Goal: Task Accomplishment & Management: Complete application form

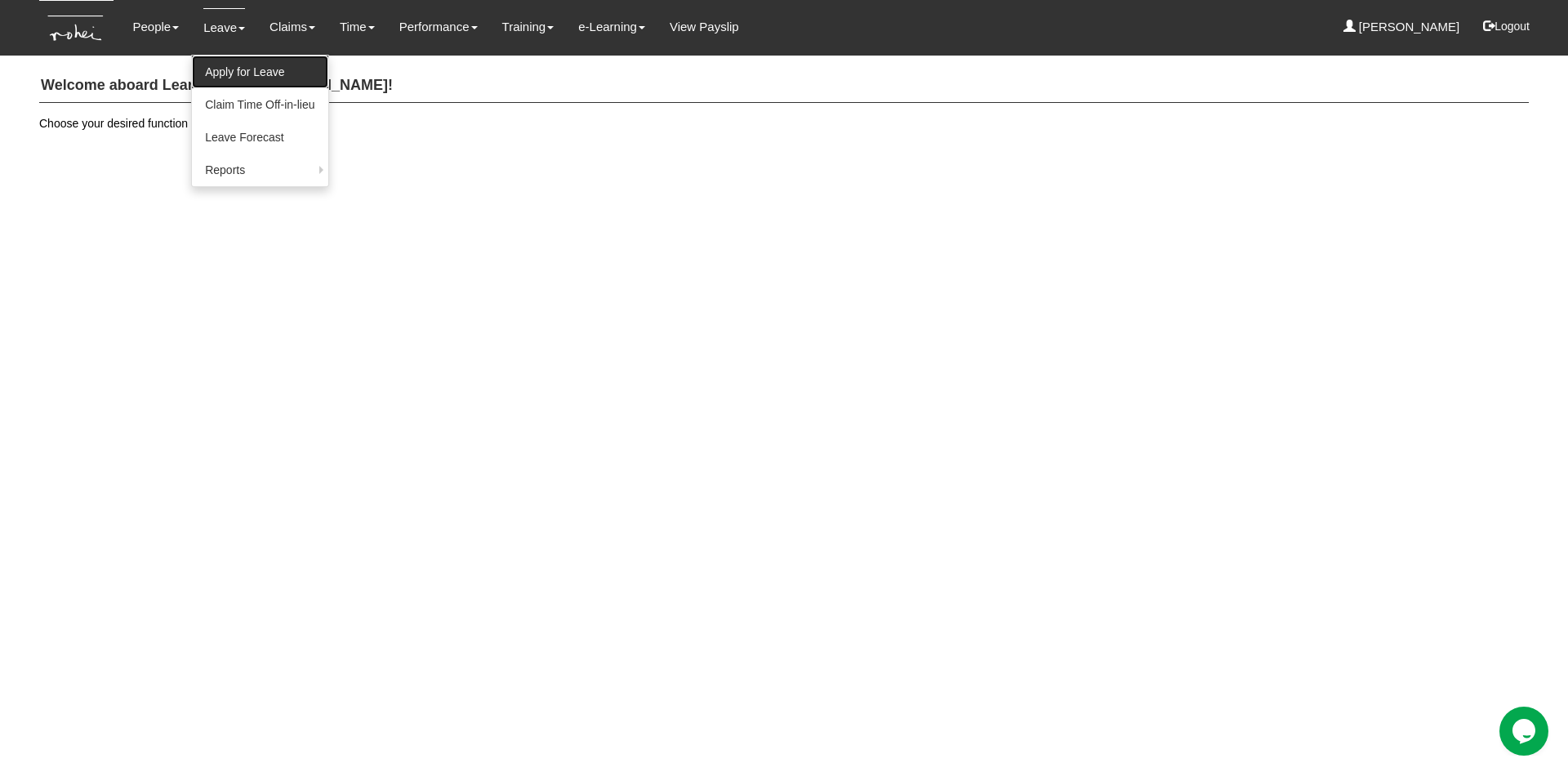
click at [233, 79] on link "Apply for Leave" at bounding box center [259, 71] width 136 height 32
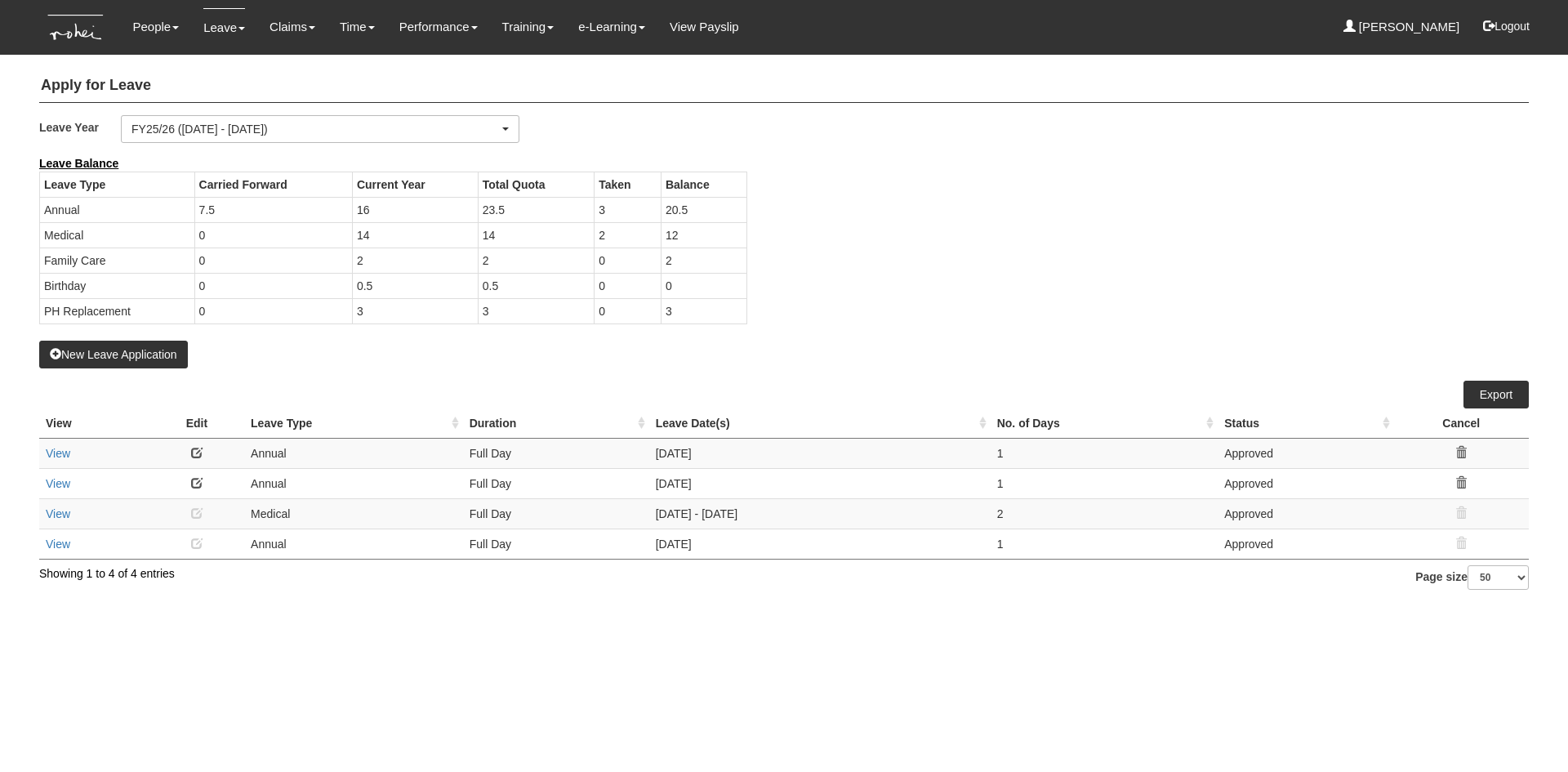
select select "50"
click at [384, 358] on div "New Leave Application" at bounding box center [784, 261] width 1490 height 213
click at [151, 358] on button "New Leave Application" at bounding box center [114, 355] width 149 height 28
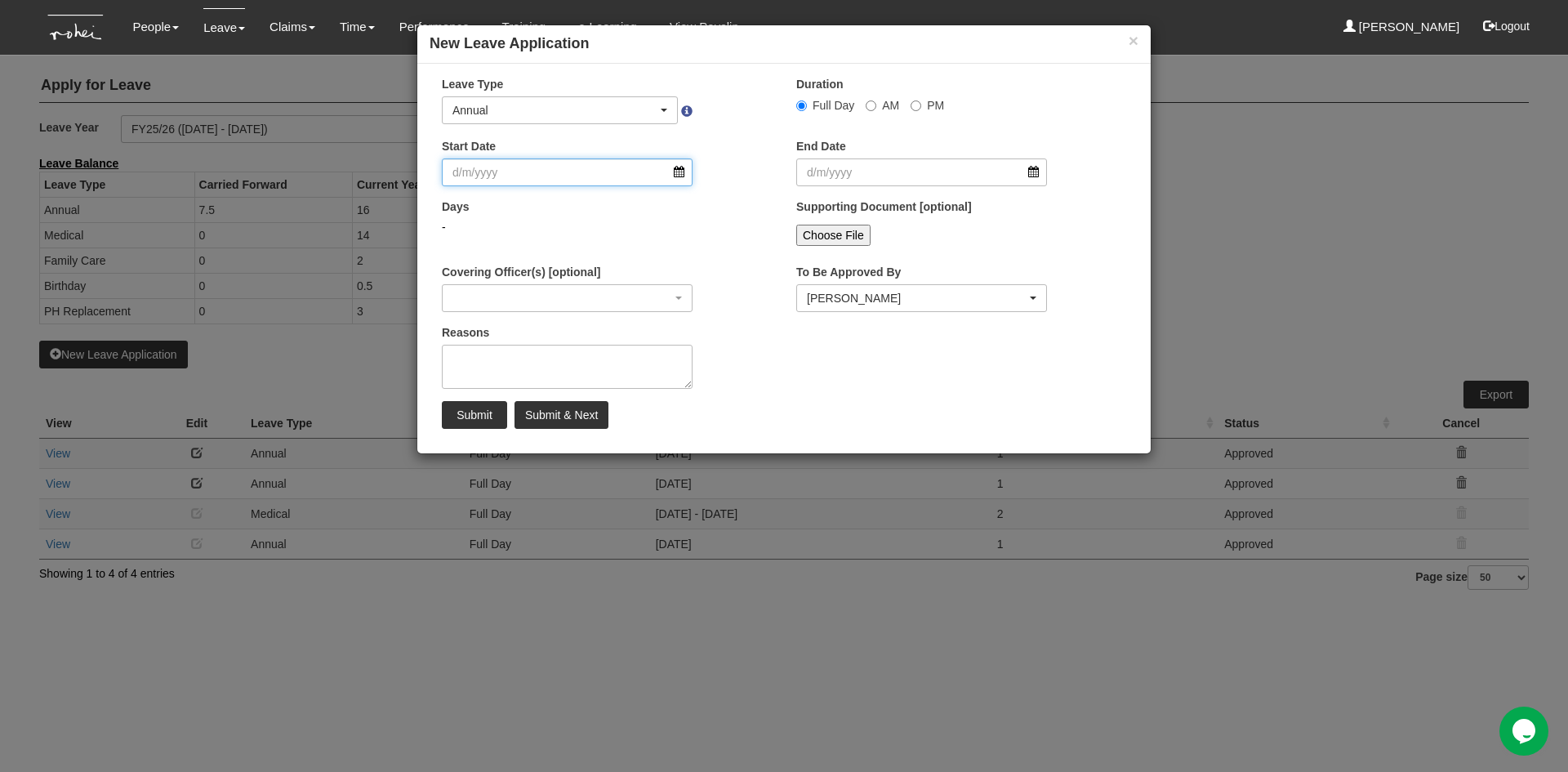
click at [682, 174] on input "Start Date" at bounding box center [567, 173] width 251 height 28
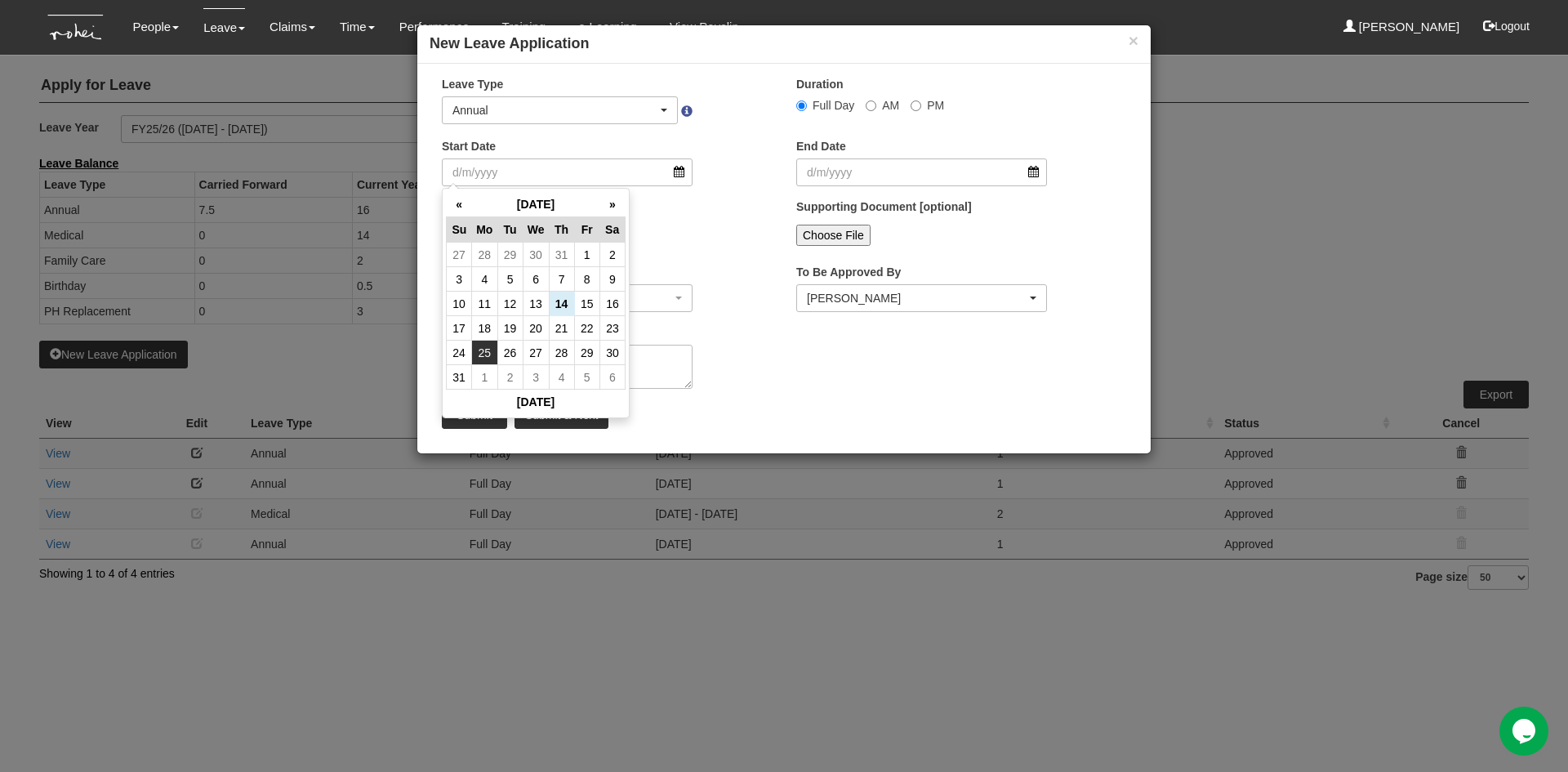
click at [484, 352] on td "25" at bounding box center [484, 353] width 25 height 25
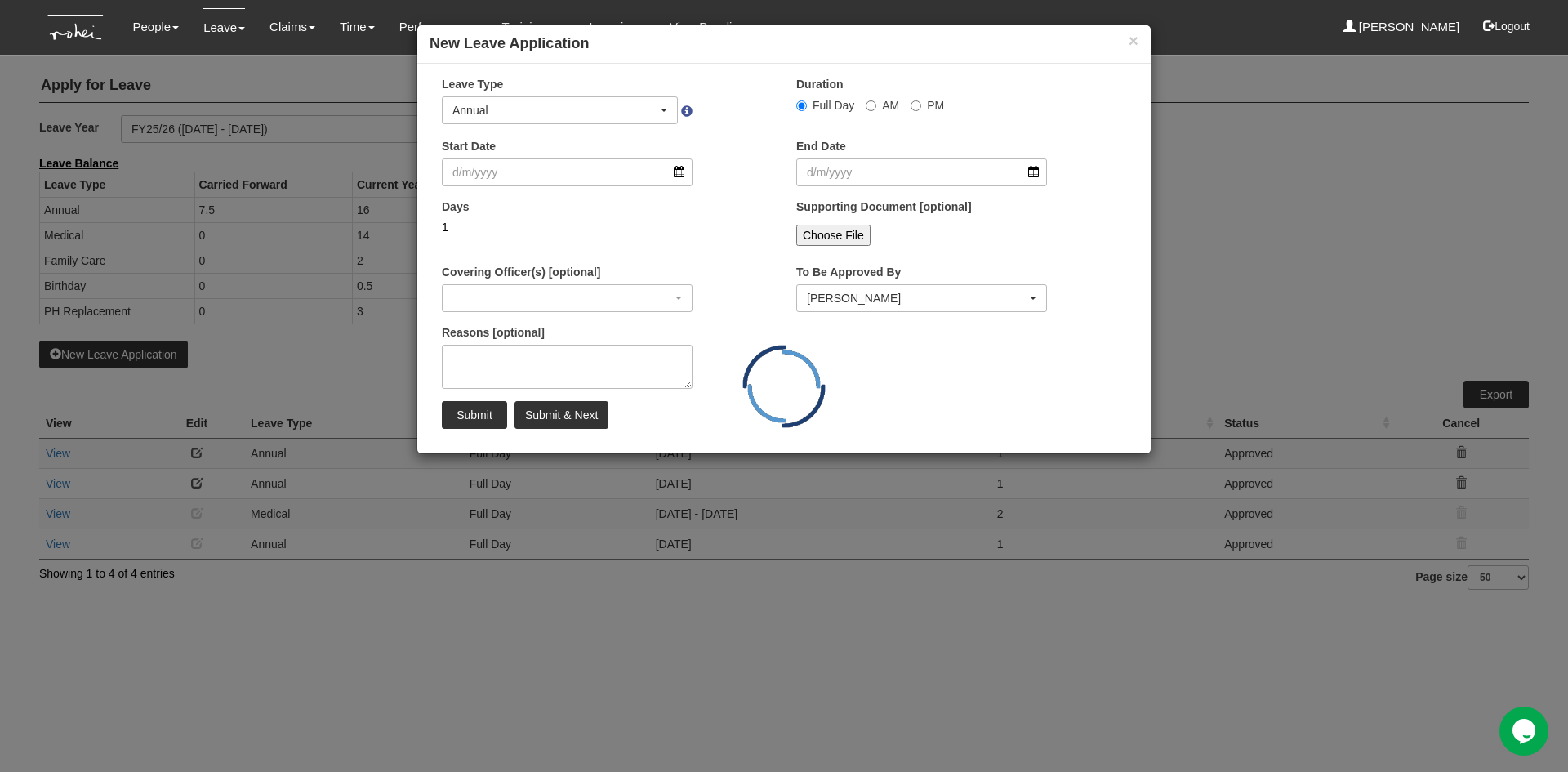
type input "25/8/2025"
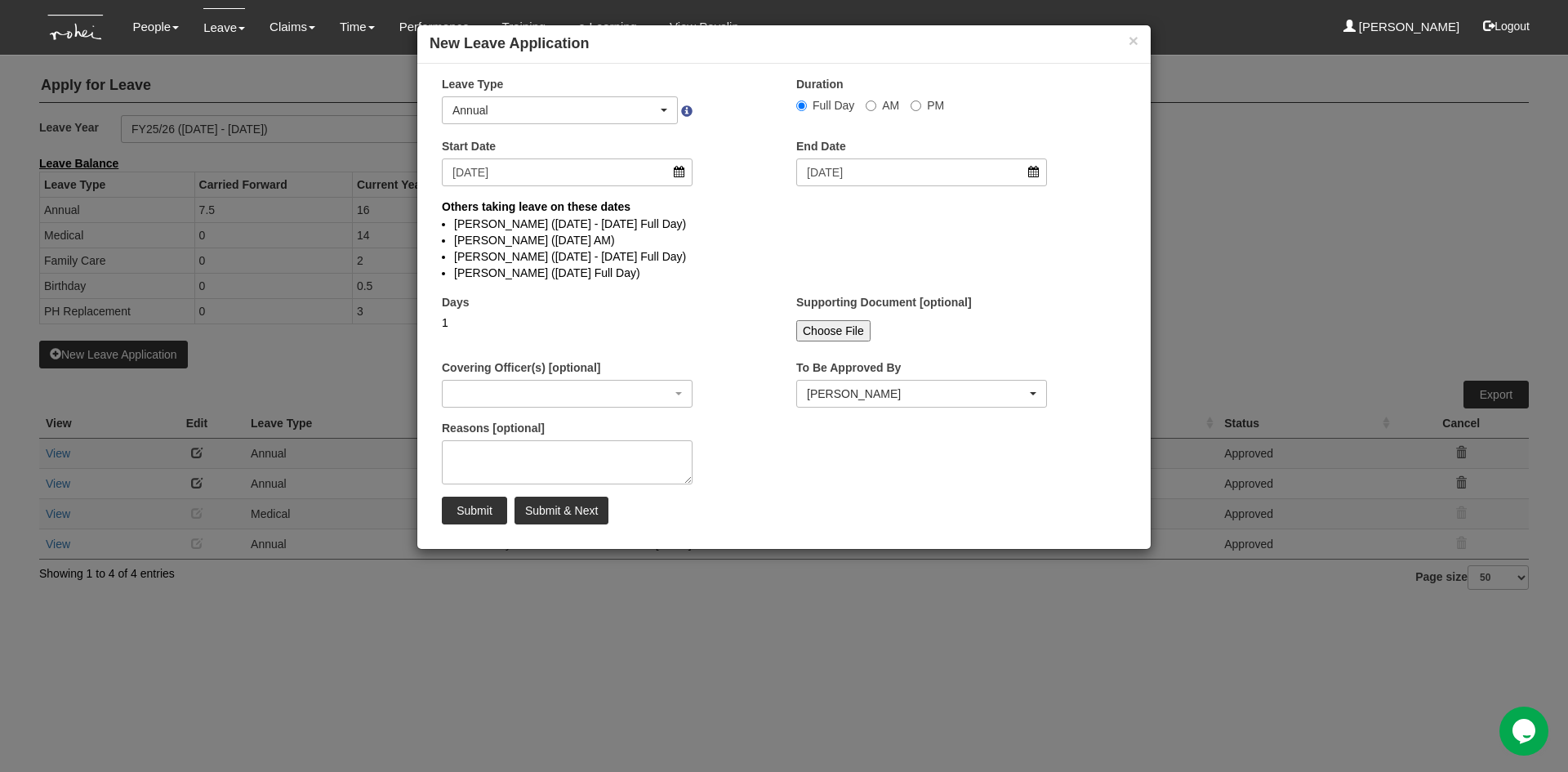
select select
click at [678, 175] on input "25/8/2025" at bounding box center [567, 173] width 251 height 28
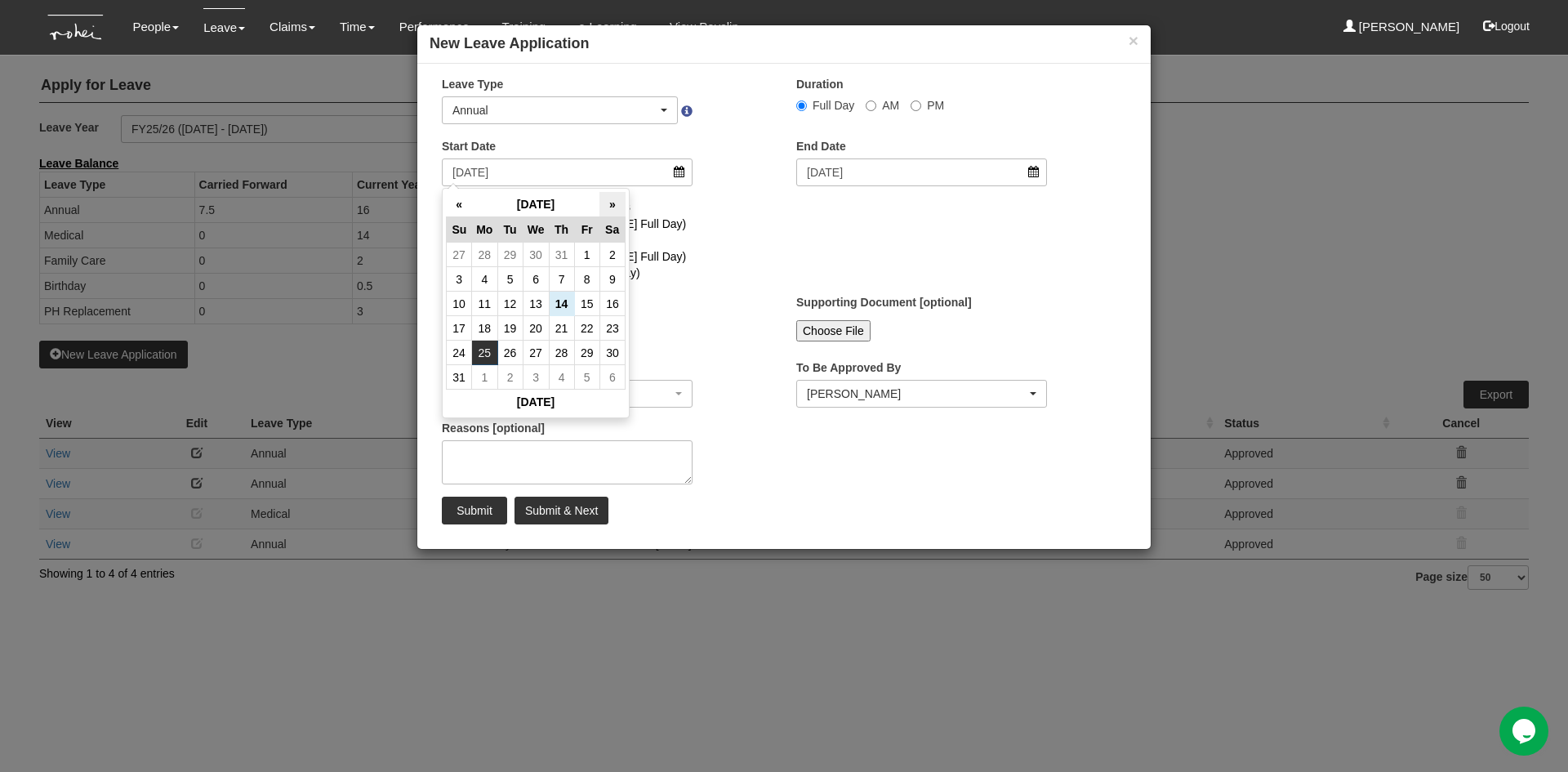
click at [611, 207] on th "»" at bounding box center [611, 204] width 25 height 25
click at [532, 255] on td "3" at bounding box center [536, 255] width 26 height 25
type input "3/9/2025"
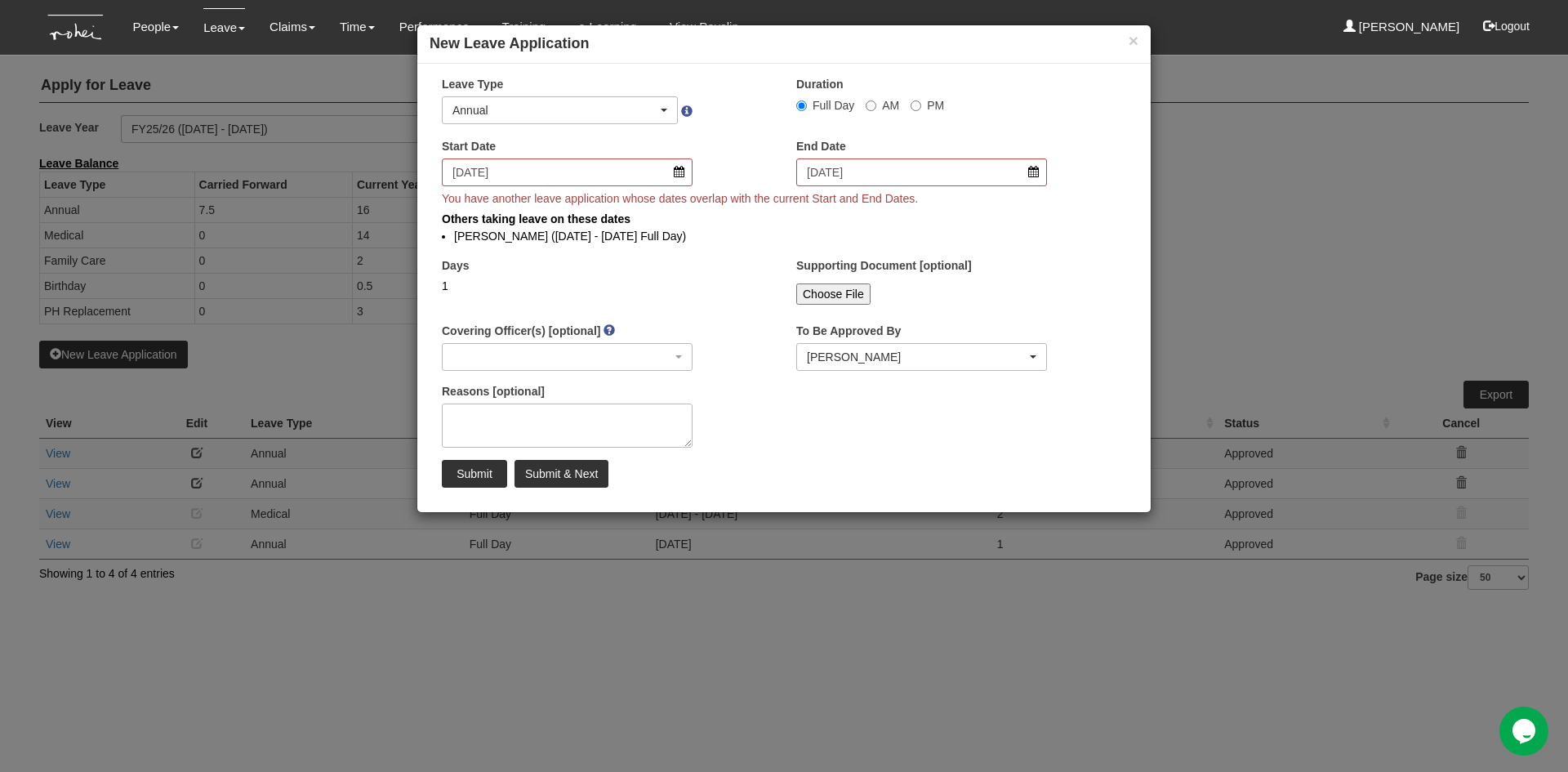
select select
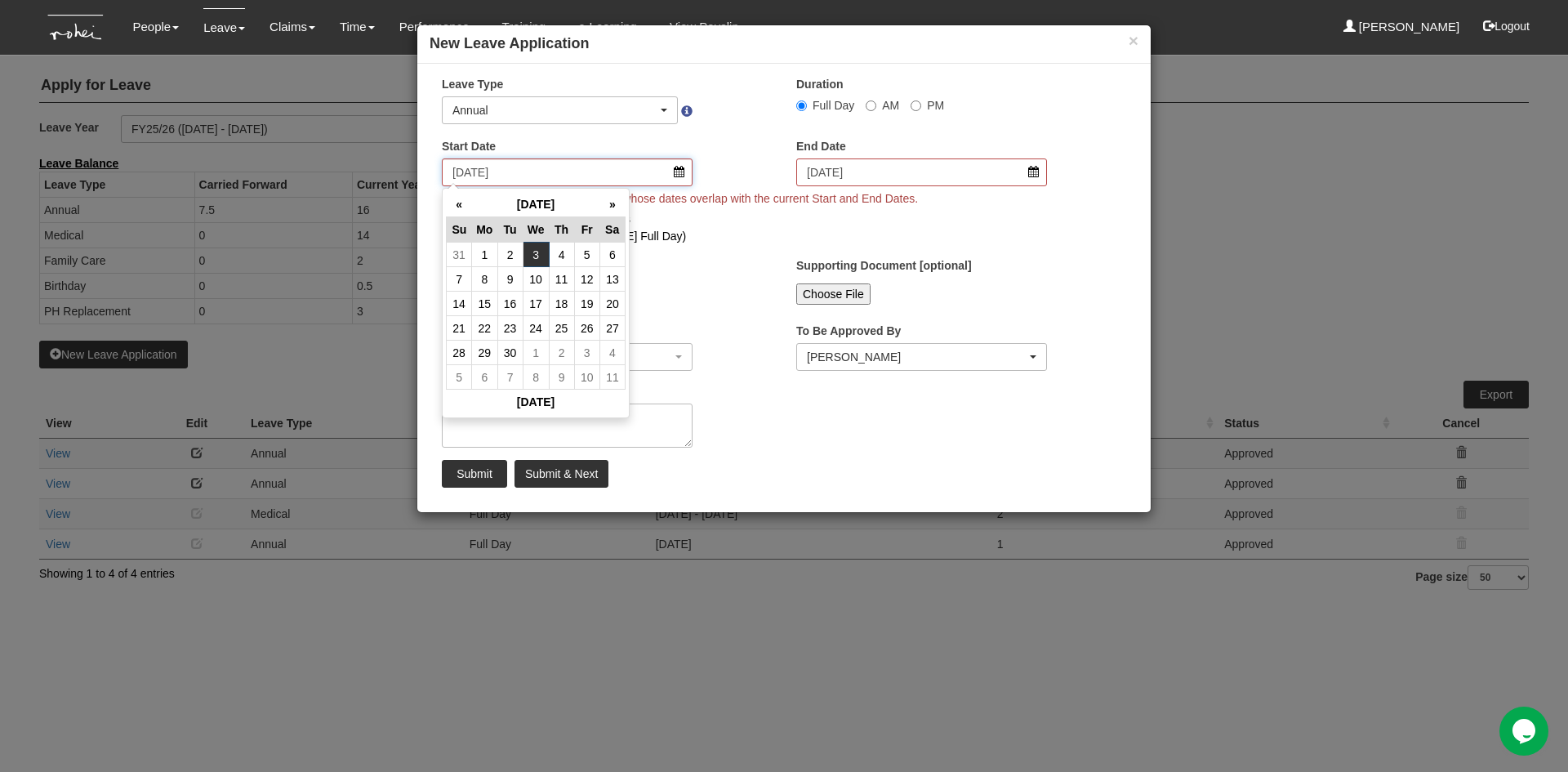
click at [674, 172] on input "3/9/2025" at bounding box center [567, 173] width 251 height 28
click at [452, 210] on th "«" at bounding box center [459, 204] width 25 height 25
click at [488, 328] on td "18" at bounding box center [484, 329] width 25 height 25
type input "18/8/2025"
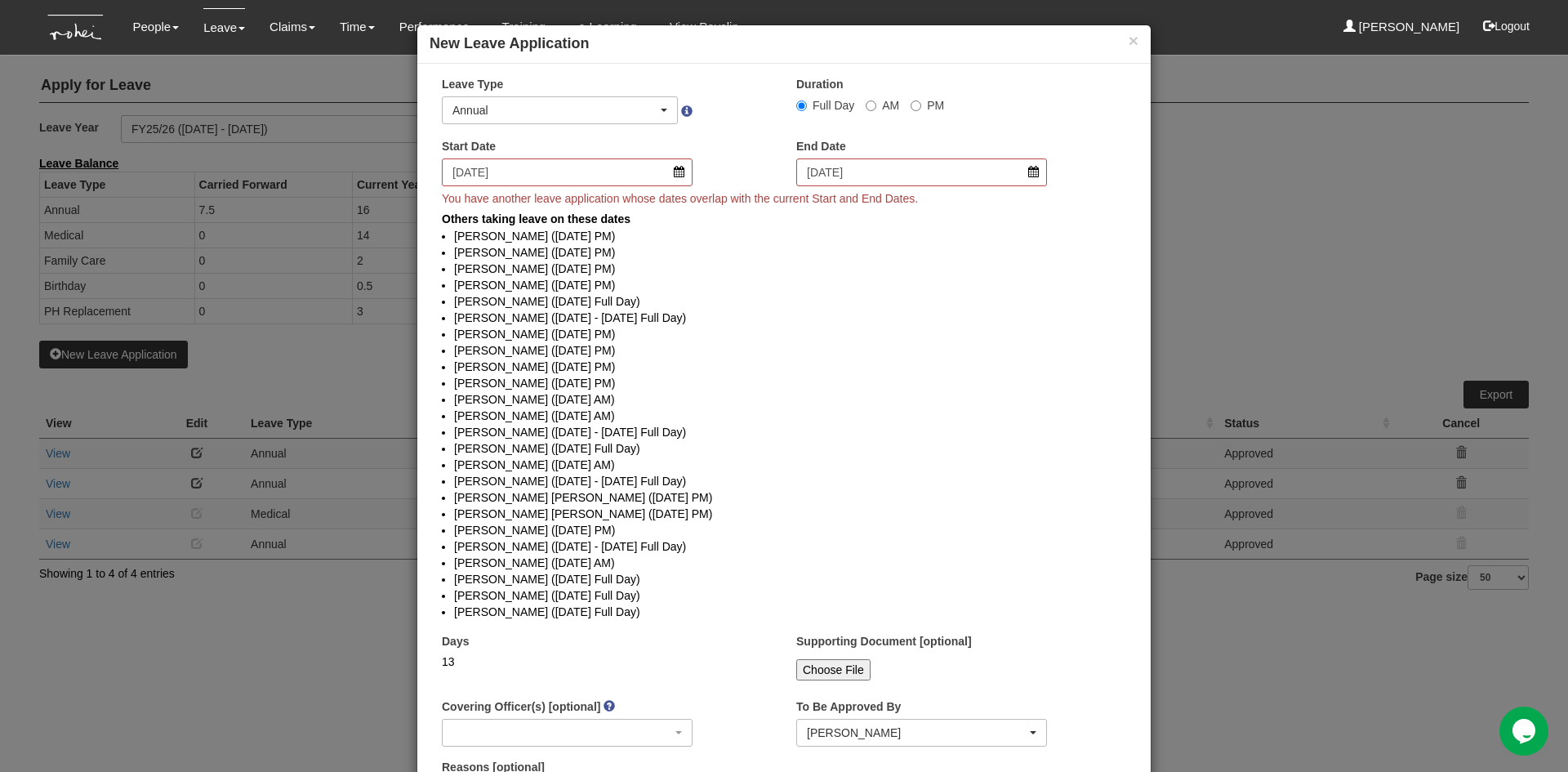
select select
click at [1025, 176] on input "3/9/2025" at bounding box center [922, 173] width 251 height 28
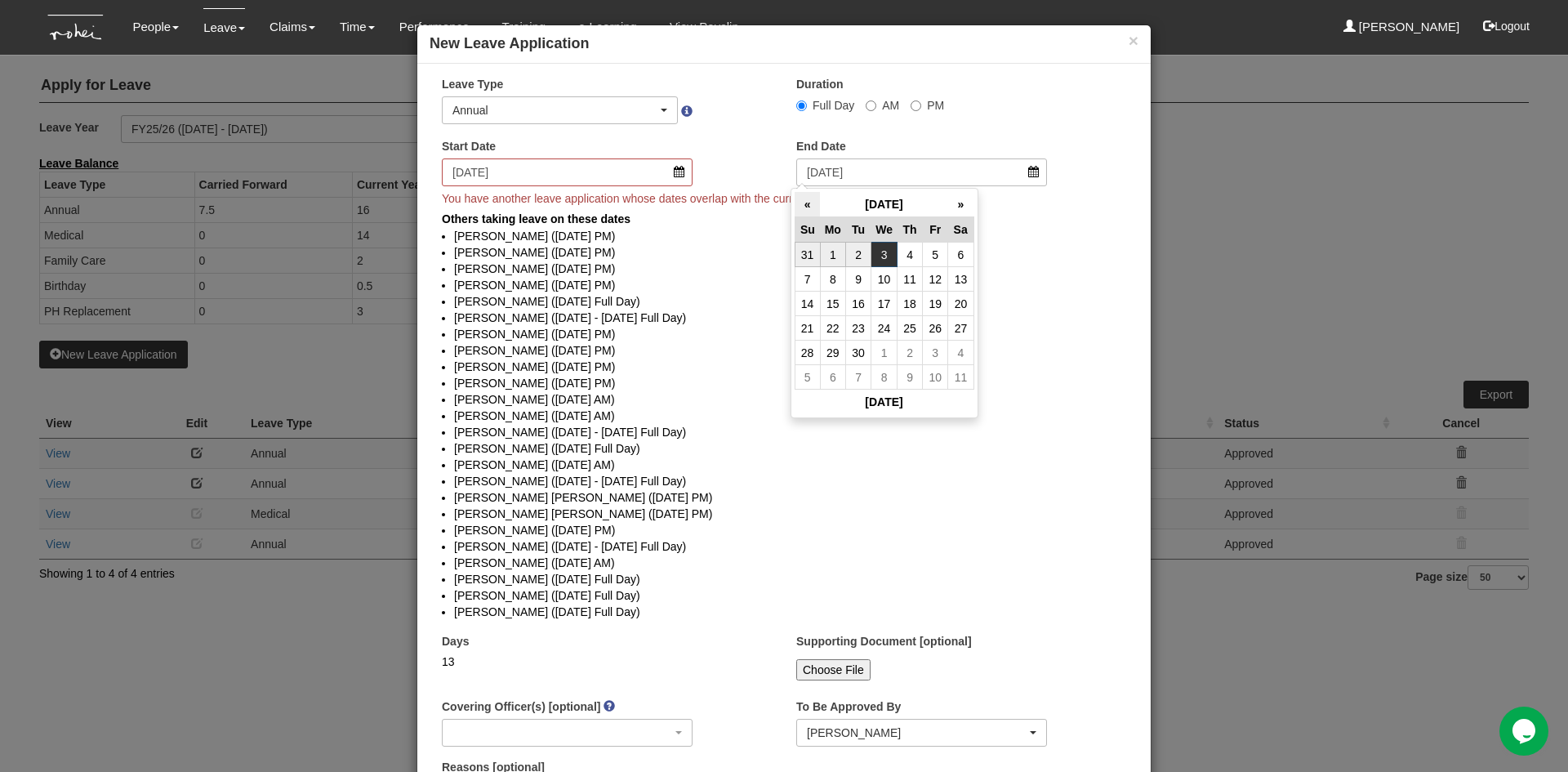
click at [808, 202] on th "«" at bounding box center [807, 204] width 25 height 25
click at [834, 325] on td "18" at bounding box center [832, 329] width 25 height 25
type input "18/8/2025"
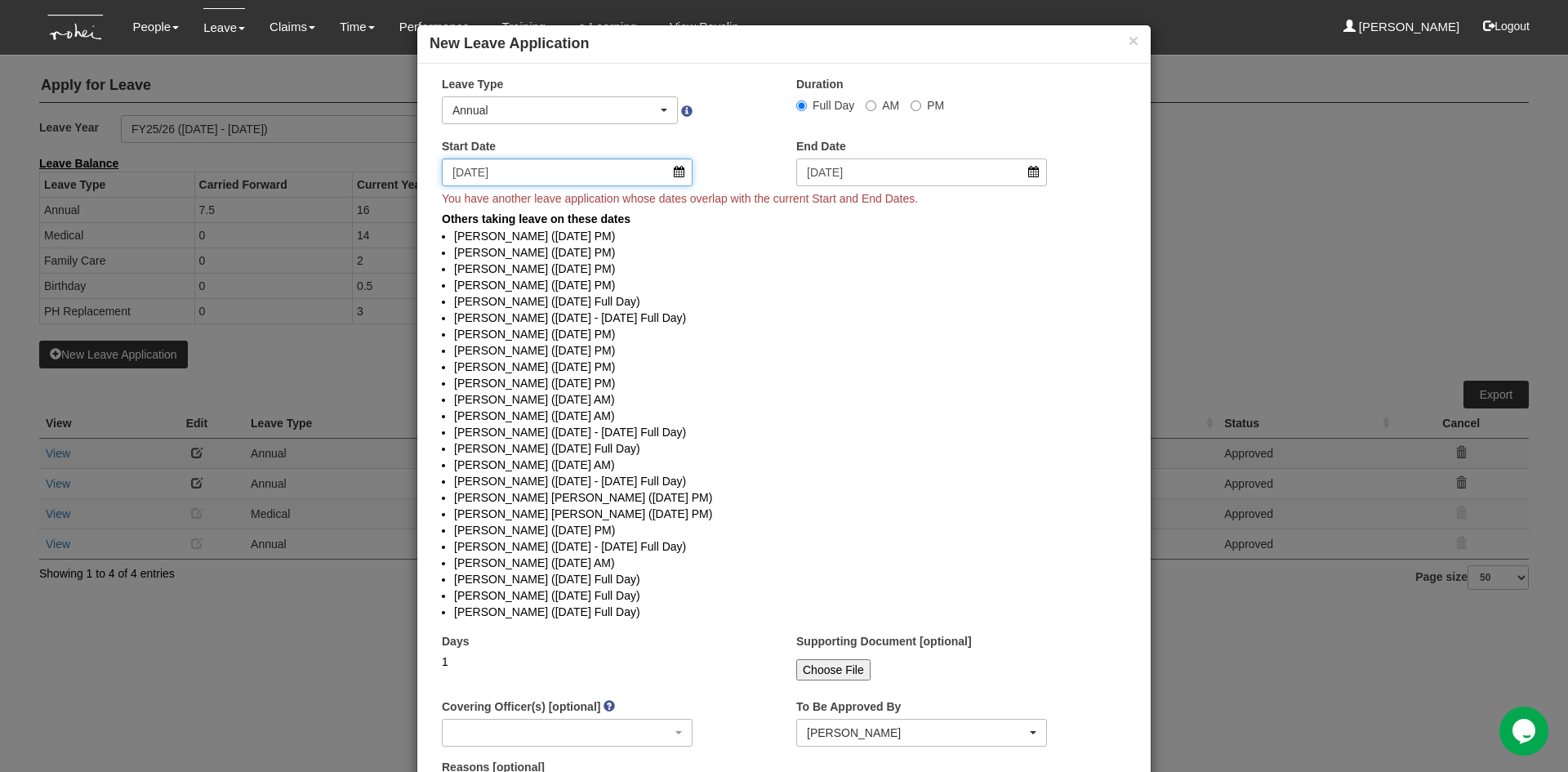
click at [668, 175] on input "18/8/2025" at bounding box center [567, 173] width 251 height 28
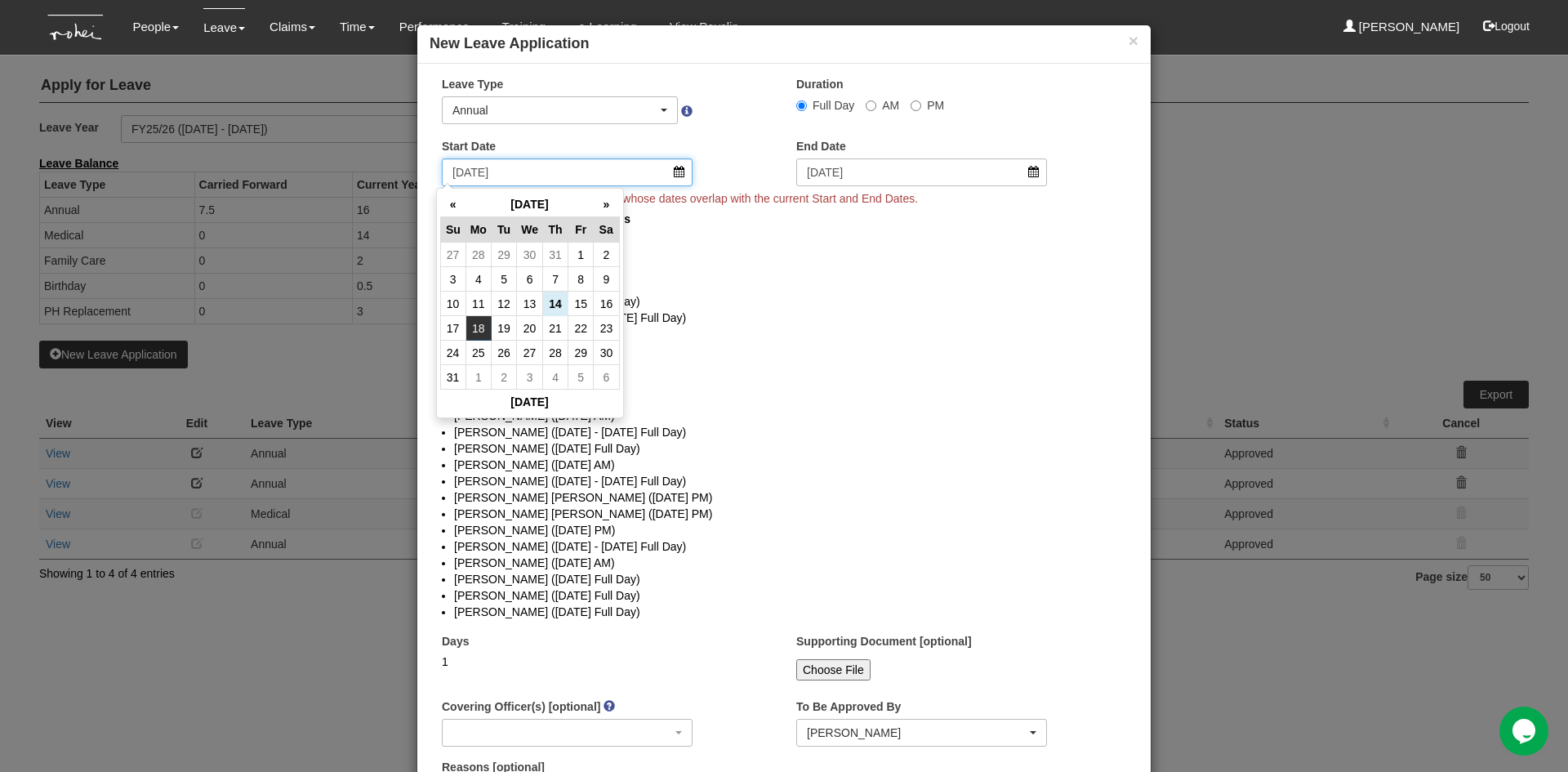
click at [675, 175] on input "18/8/2025" at bounding box center [567, 173] width 251 height 28
click at [485, 356] on td "25" at bounding box center [478, 353] width 25 height 25
type input "25/8/2025"
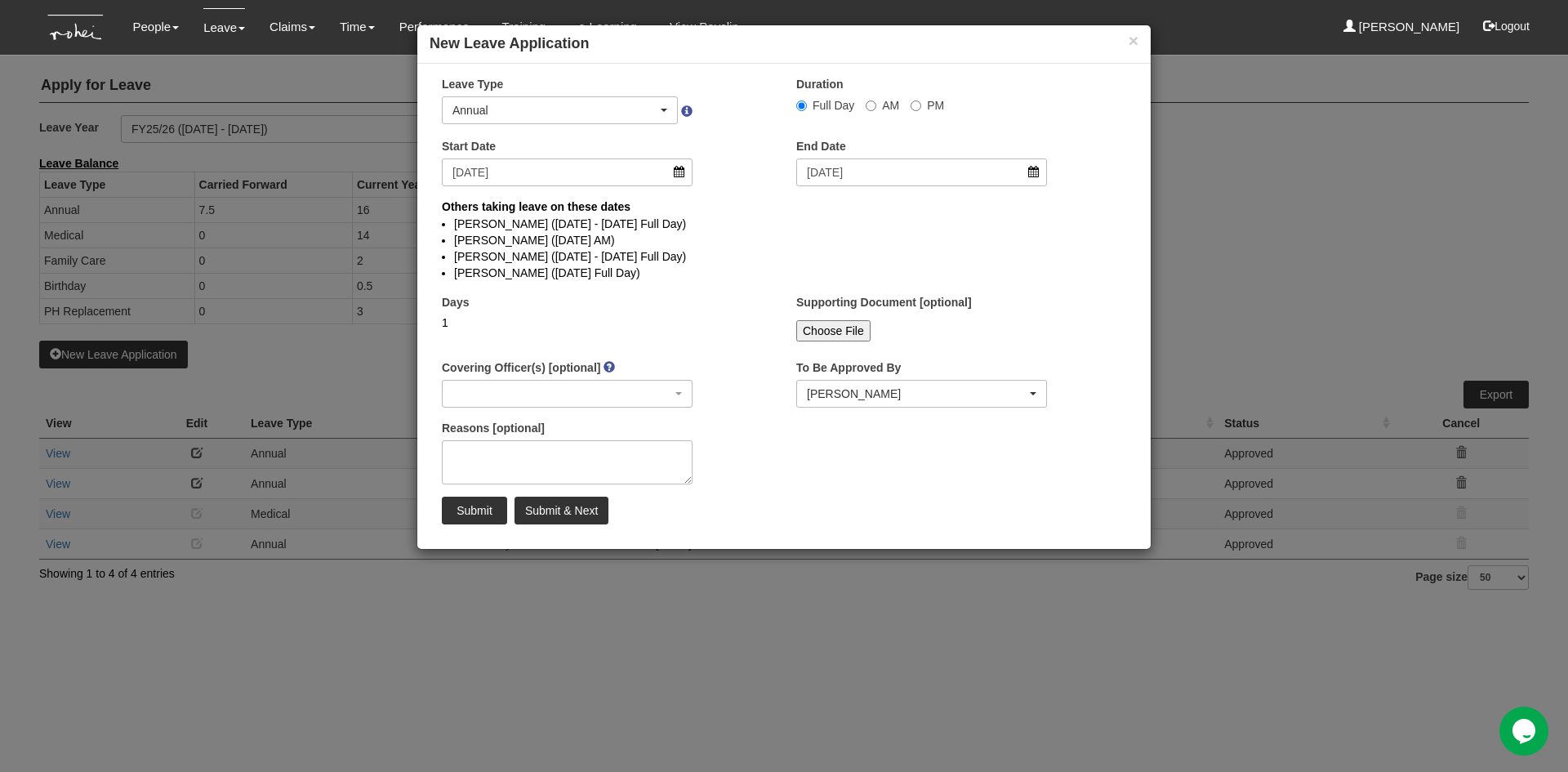
select select
click at [470, 511] on input "Submit" at bounding box center [474, 511] width 66 height 28
select select
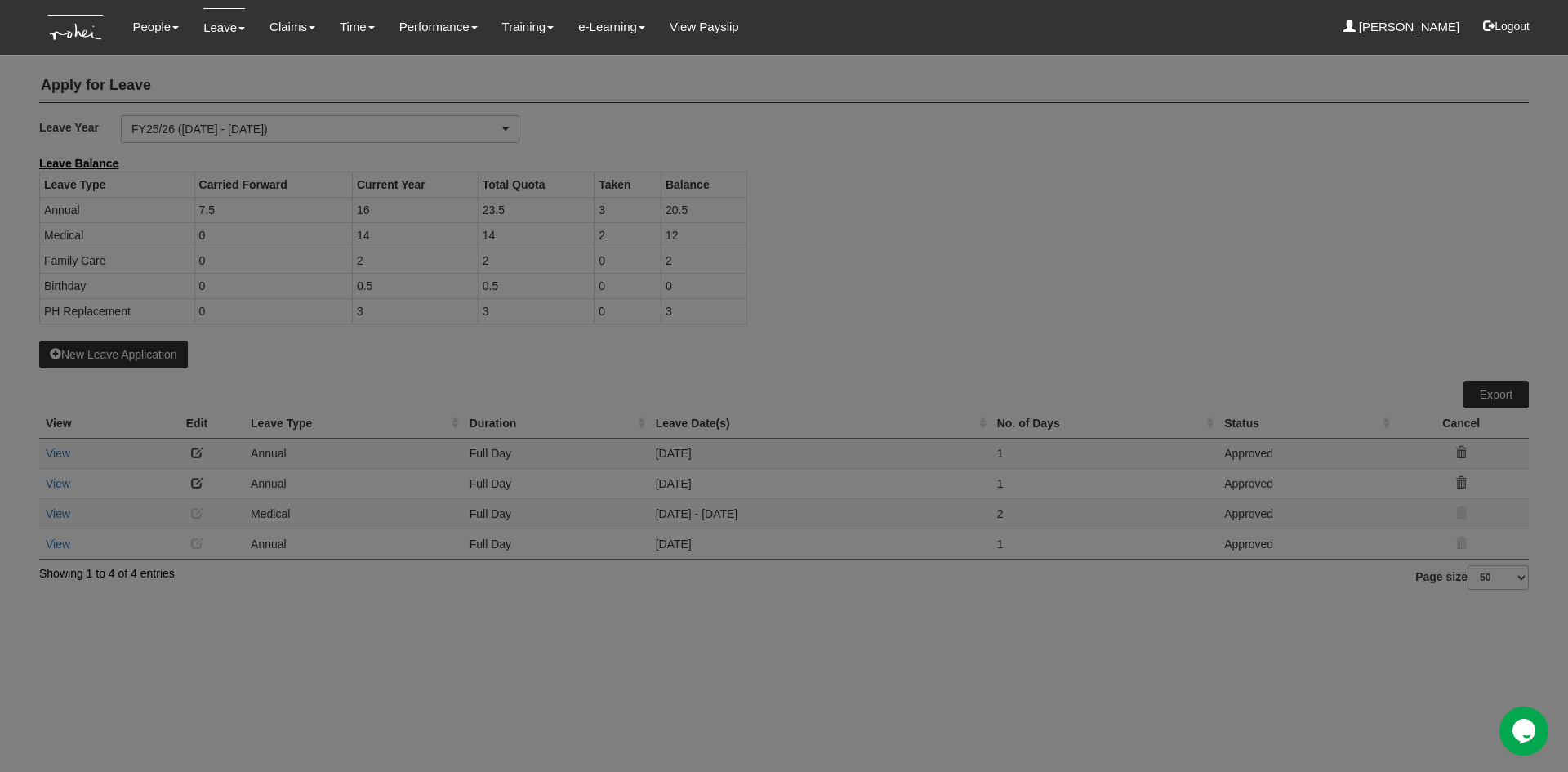
select select "50"
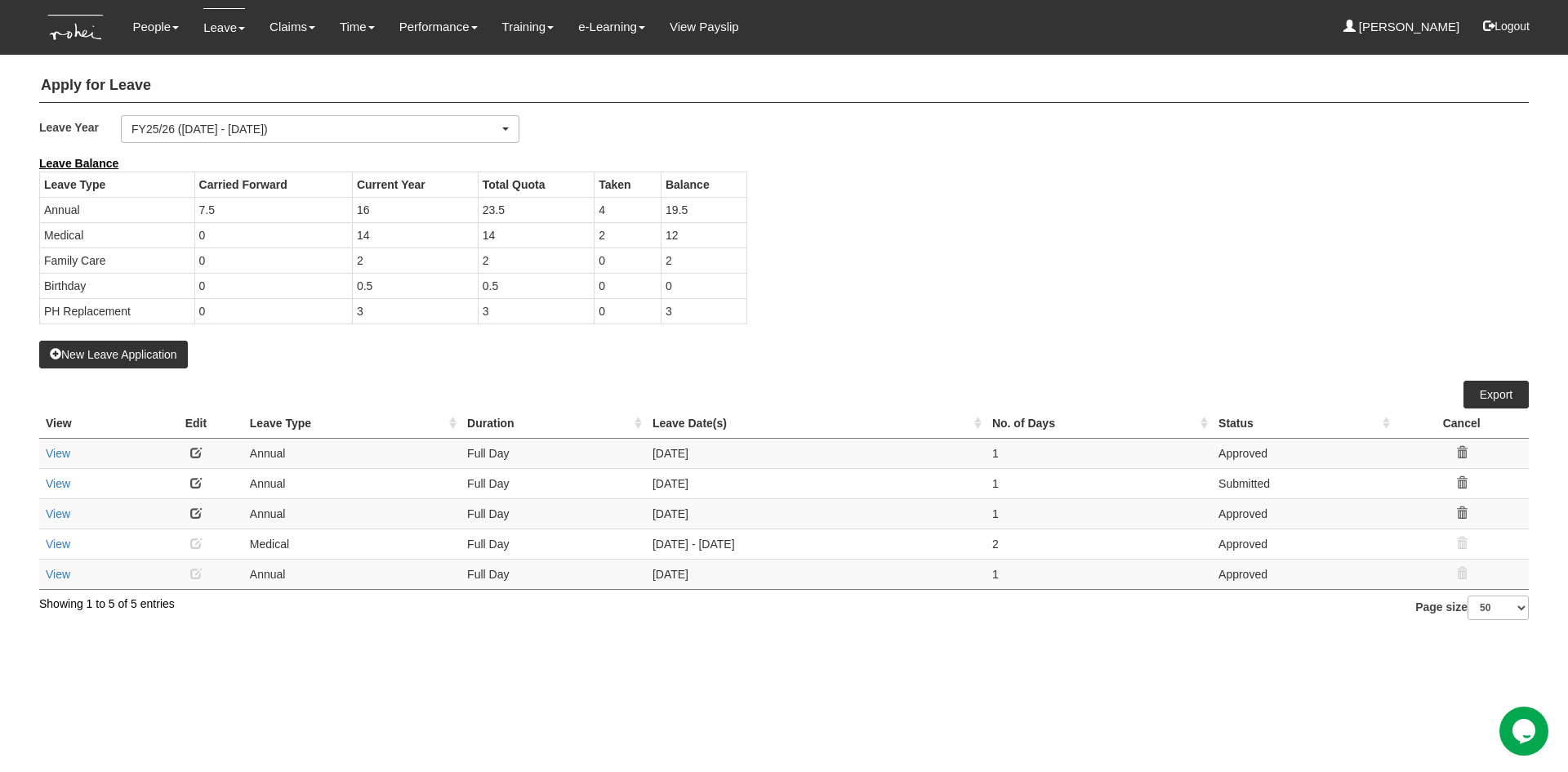
click at [890, 350] on div "New Leave Application" at bounding box center [784, 261] width 1490 height 213
click at [972, 260] on div "Leave Balance Leave Type Carried Forward Current Year Total Quota Taken Balance…" at bounding box center [772, 248] width 1490 height 186
click at [292, 100] on link "Submit Claims" at bounding box center [322, 104] width 129 height 32
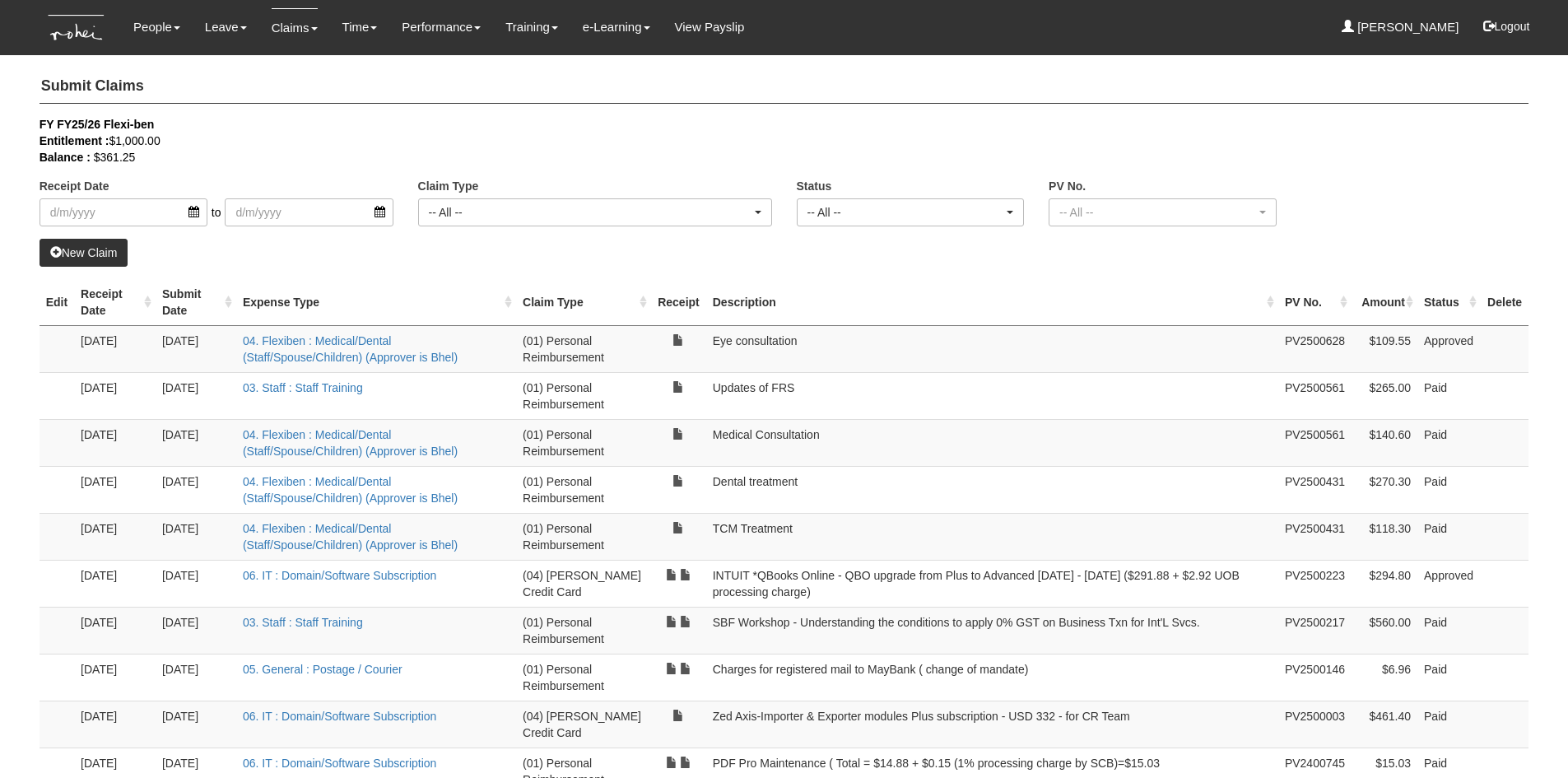
select select "50"
click at [142, 209] on input "search" at bounding box center [124, 213] width 168 height 28
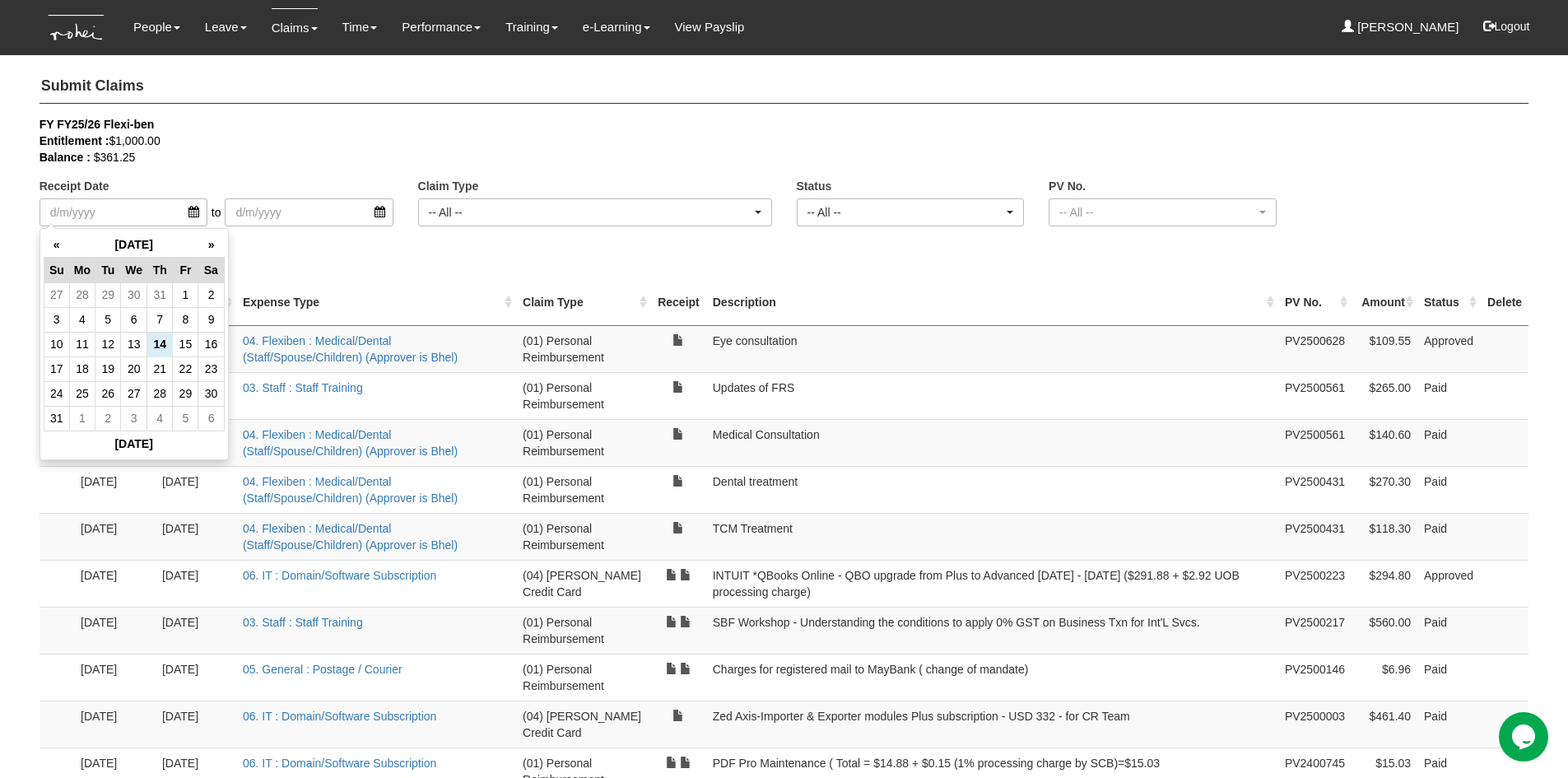
click at [84, 324] on td "4" at bounding box center [81, 320] width 26 height 25
type input "[DATE]"
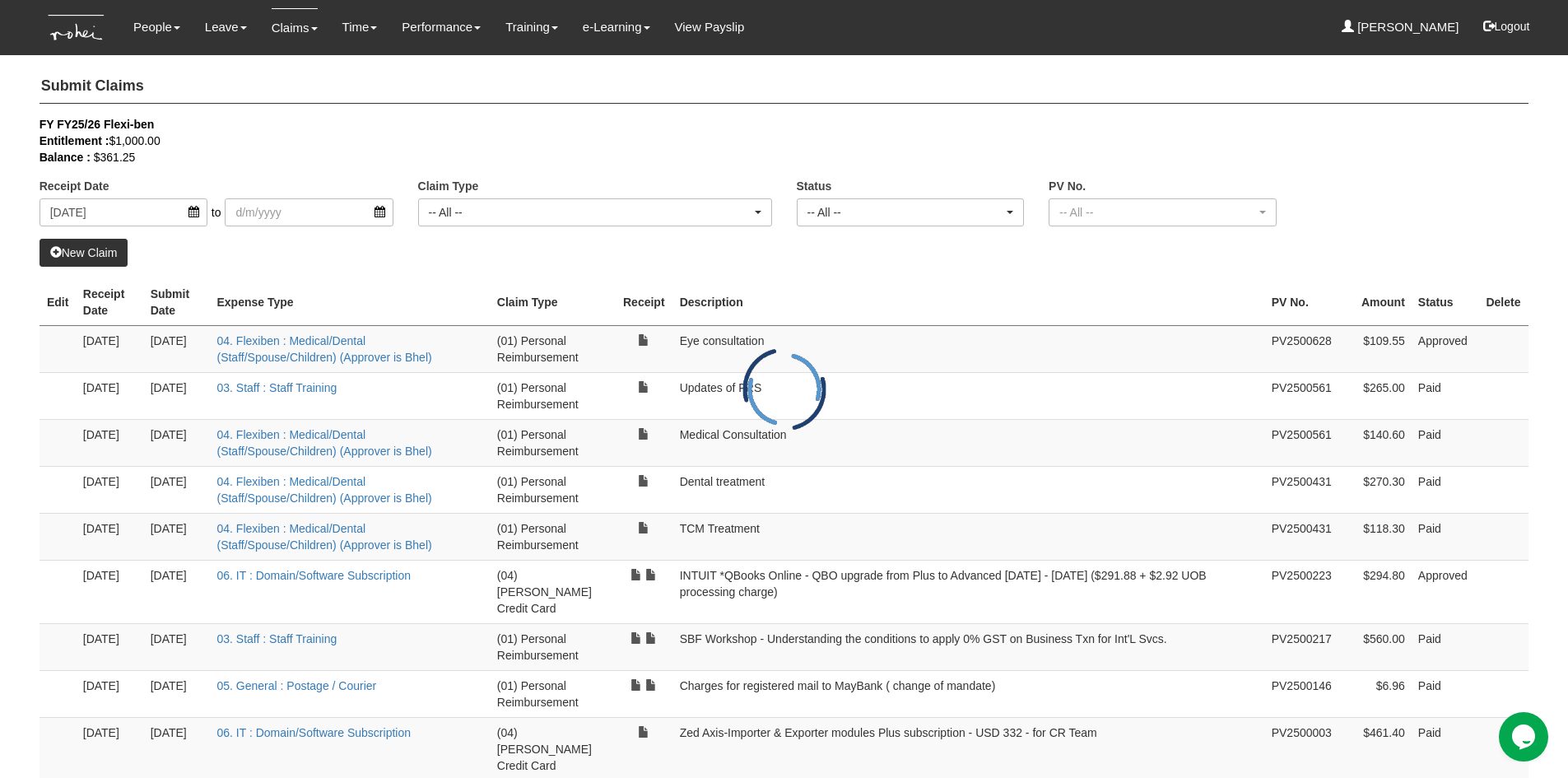
select select "50"
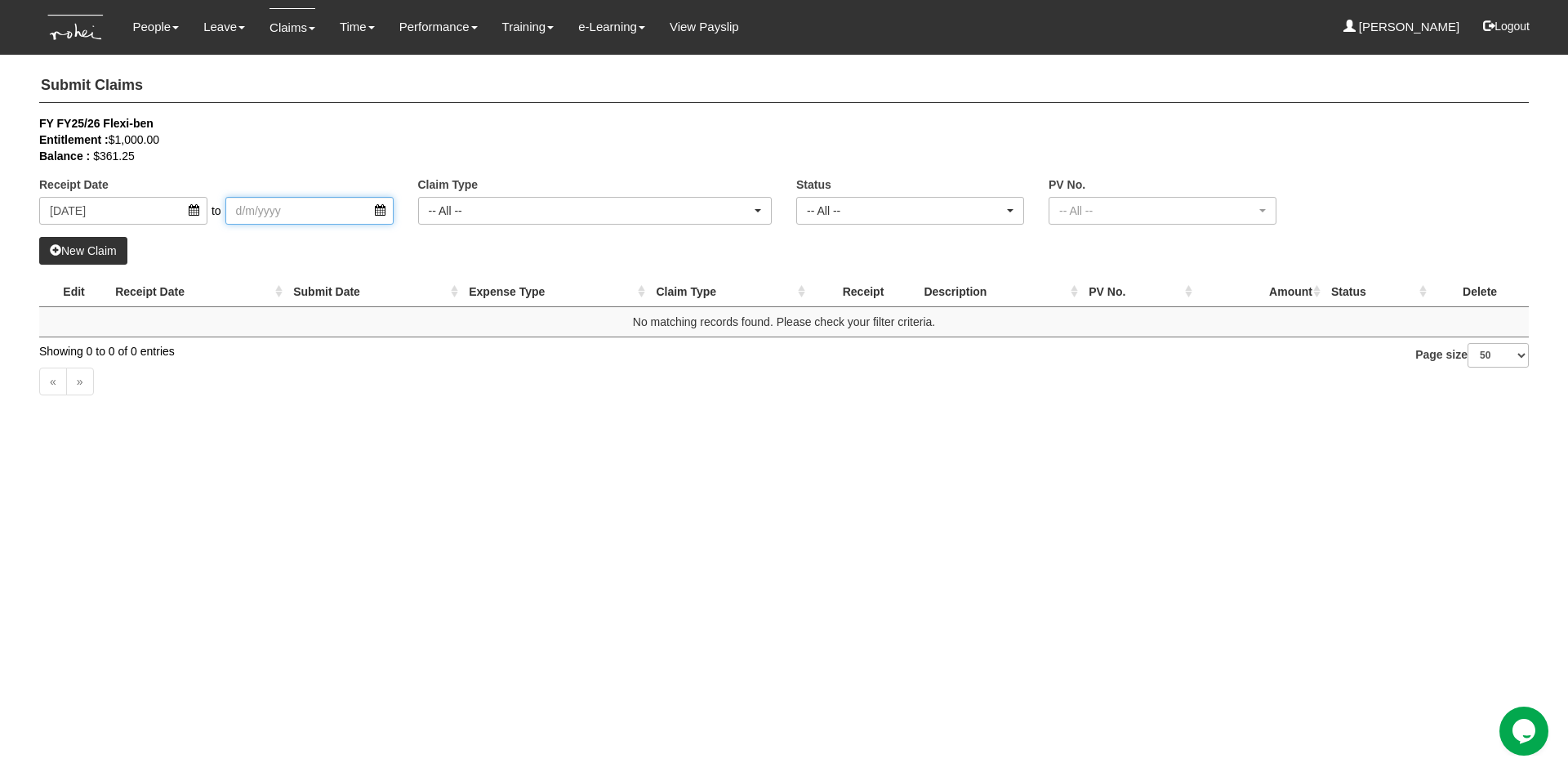
click at [374, 209] on input "search" at bounding box center [309, 211] width 168 height 28
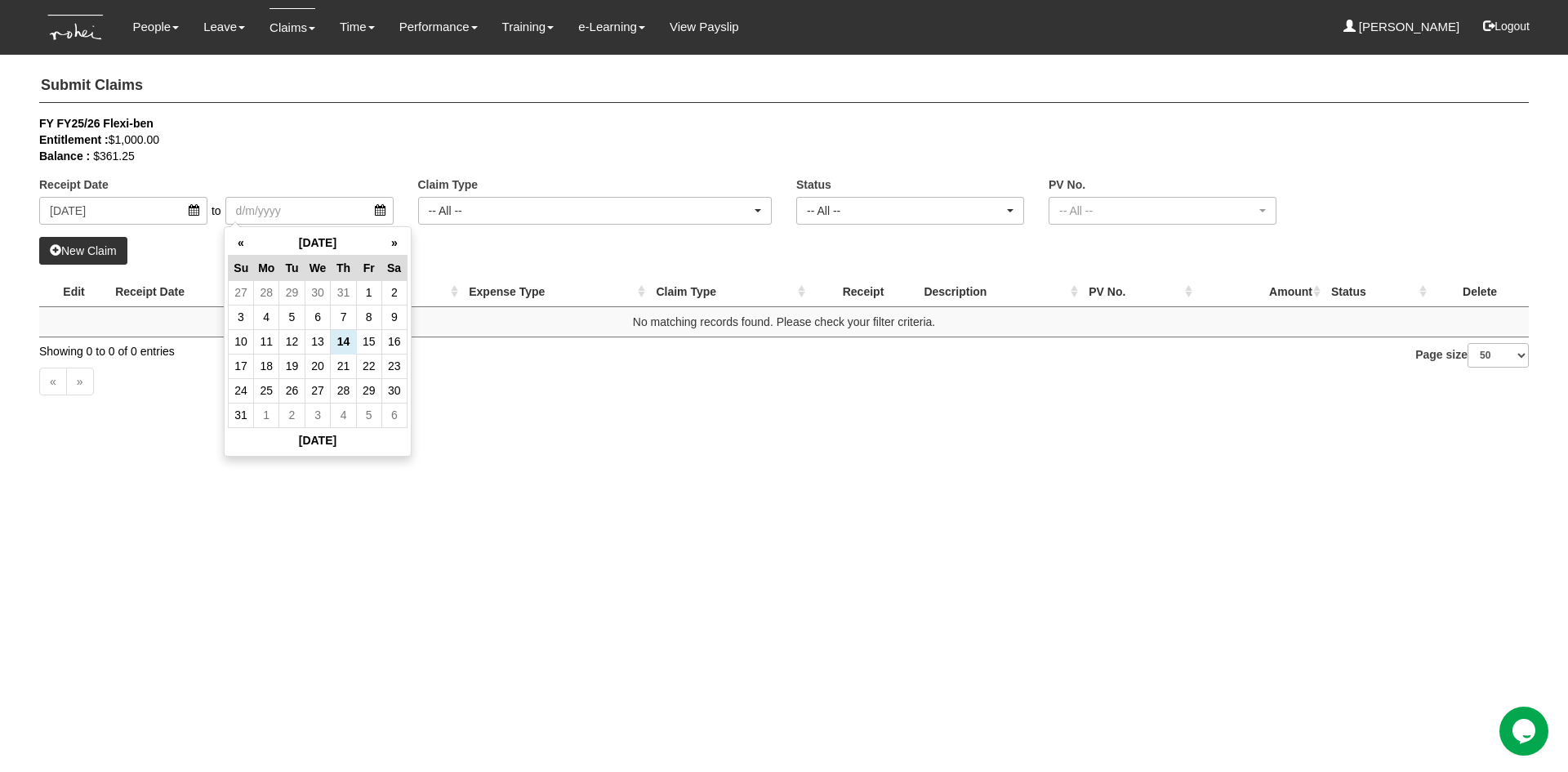
click at [268, 315] on td "4" at bounding box center [266, 317] width 25 height 25
type input "[DATE]"
select select "50"
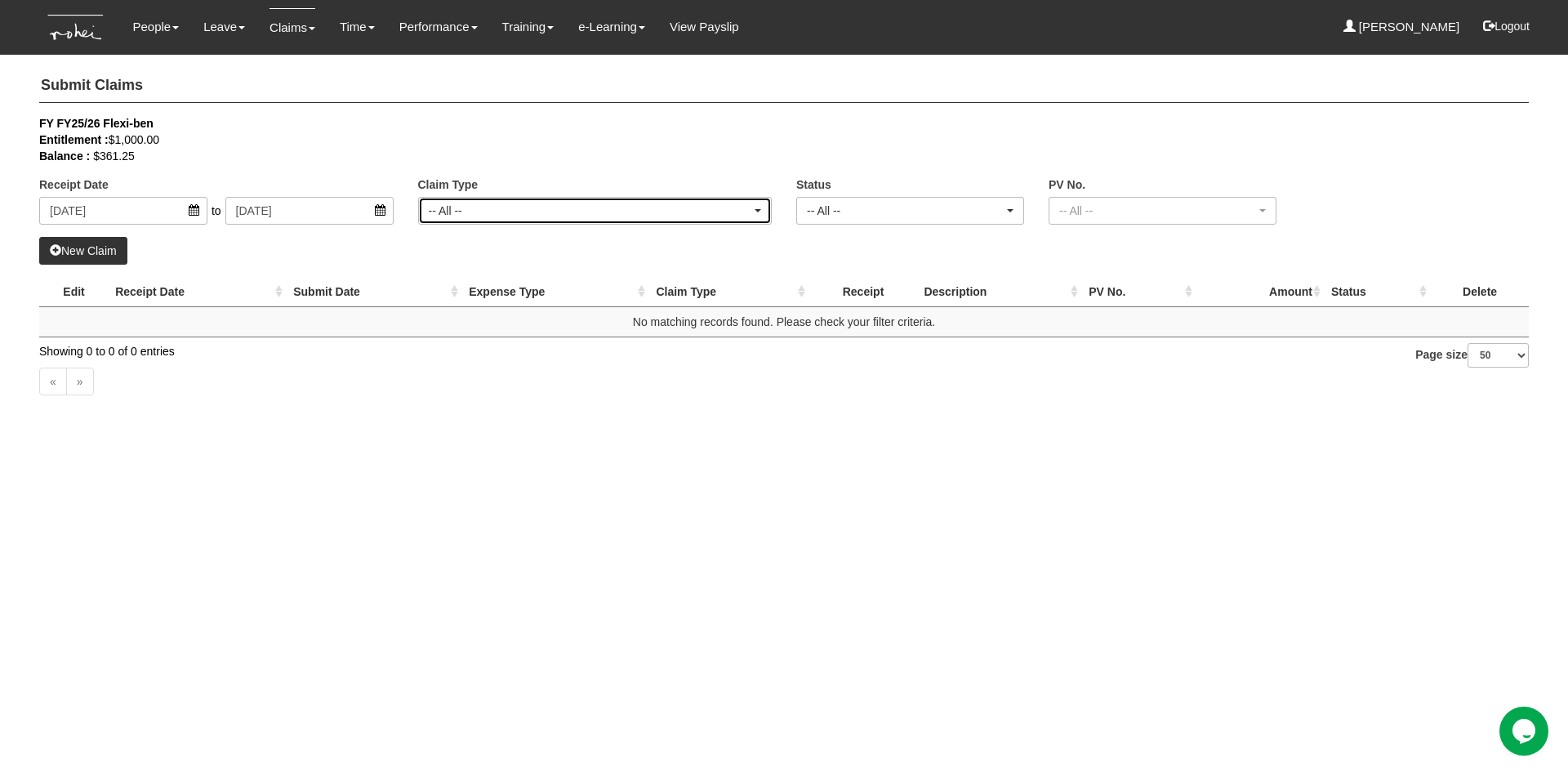
click at [752, 209] on div "-- All --" at bounding box center [596, 210] width 333 height 17
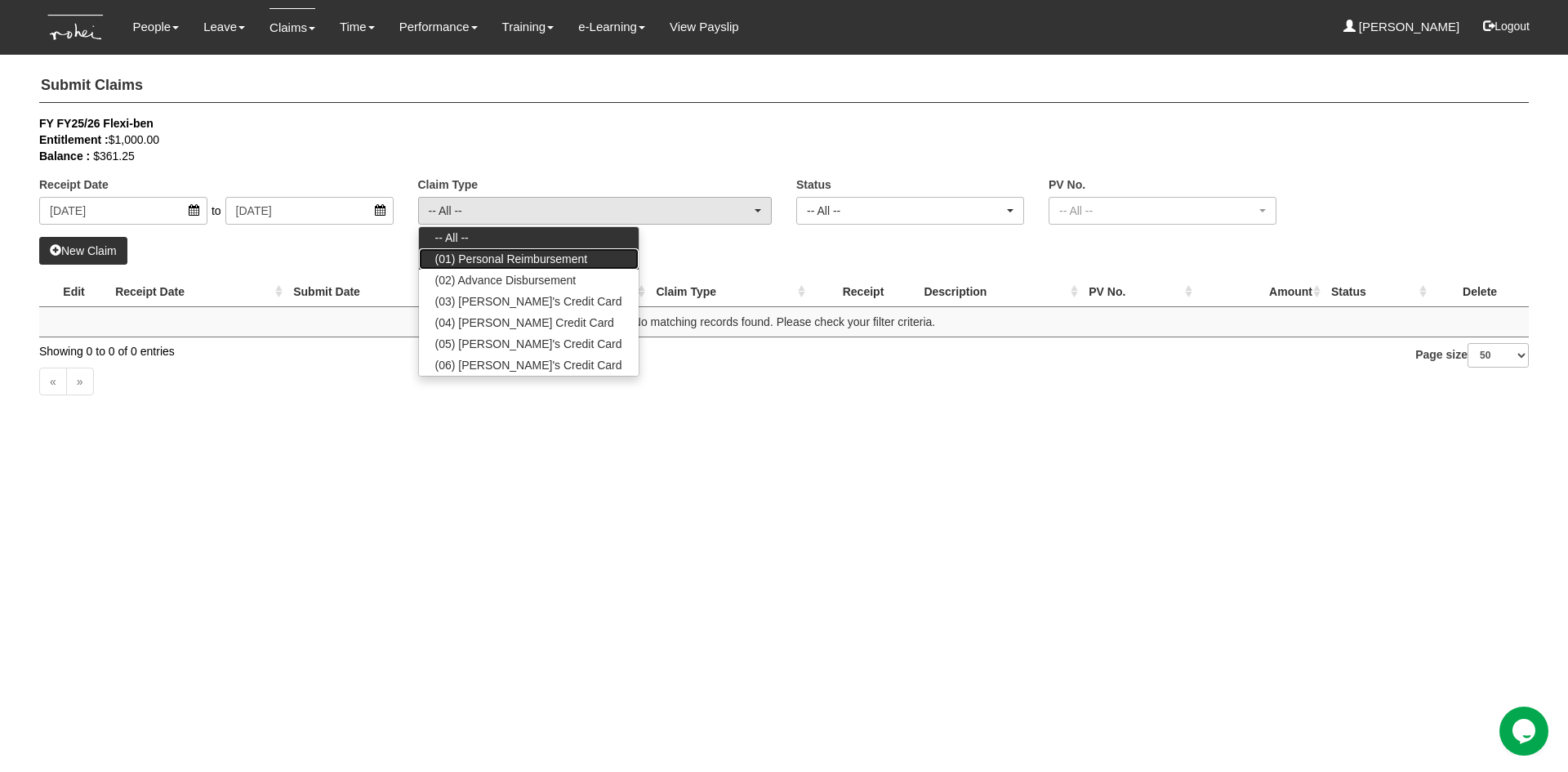
click at [525, 267] on link "(01) Personal Reimbursement" at bounding box center [528, 259] width 220 height 21
select select "14"
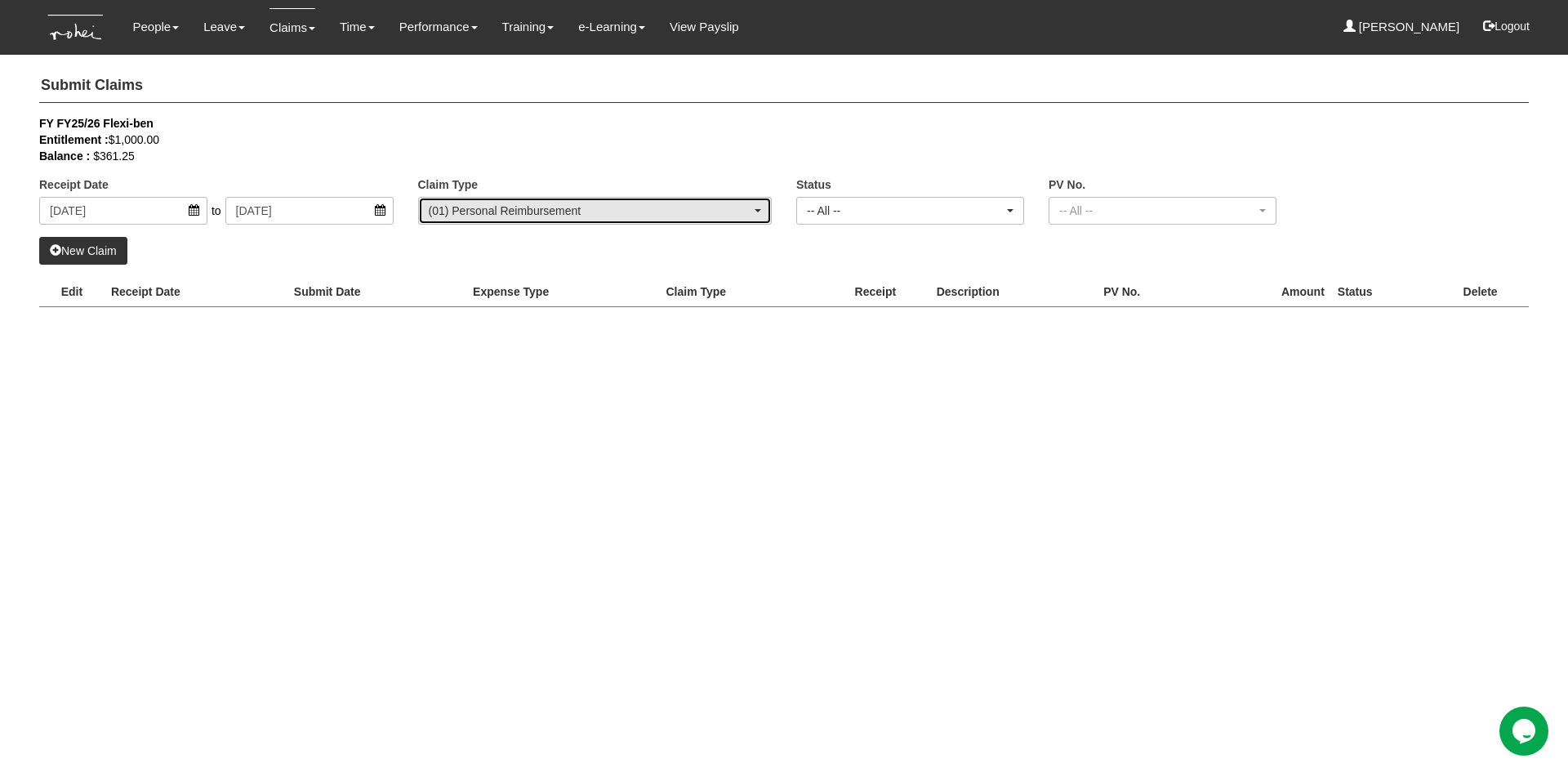
select select "50"
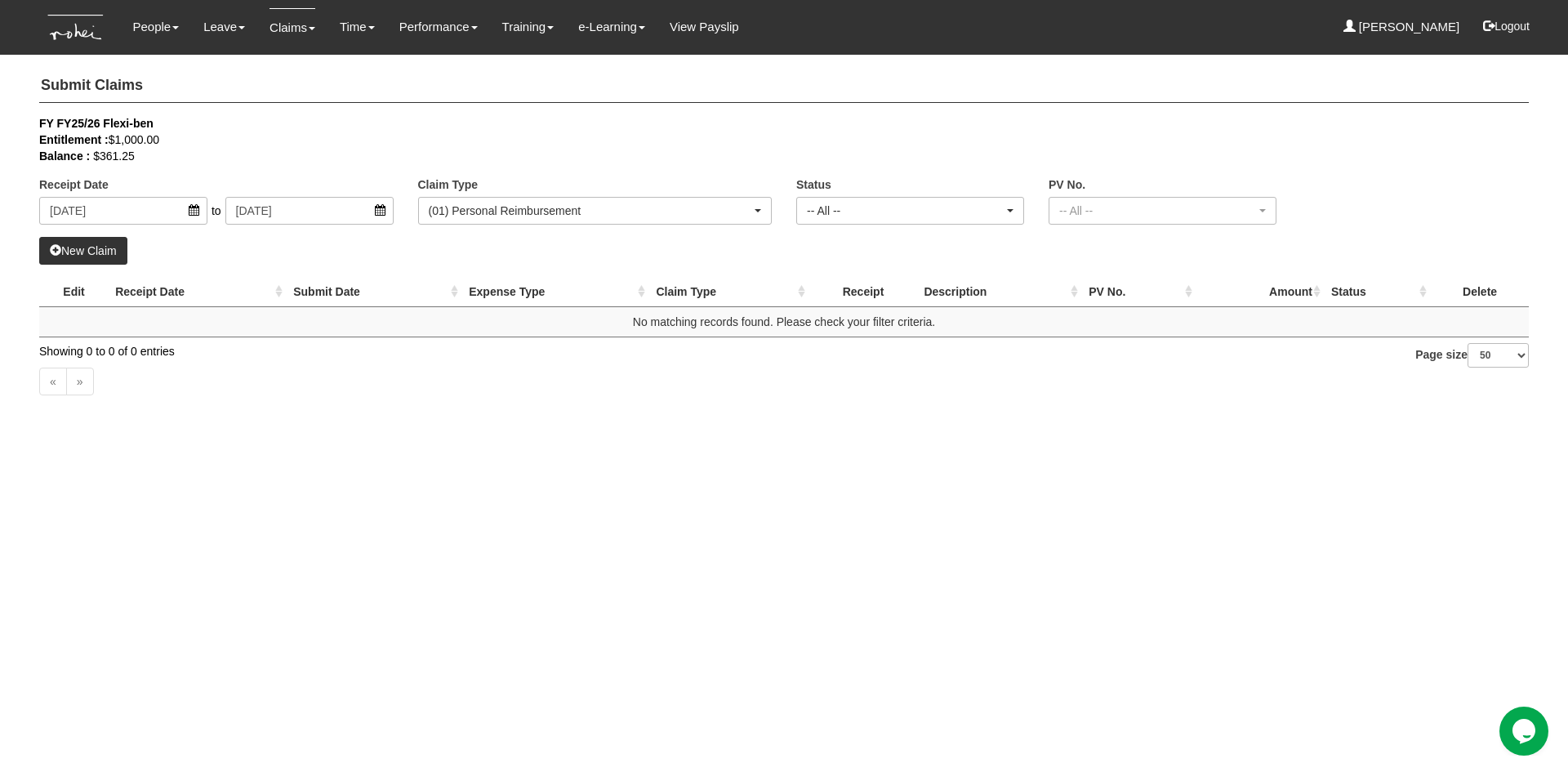
click at [92, 255] on link "New Claim" at bounding box center [83, 251] width 88 height 28
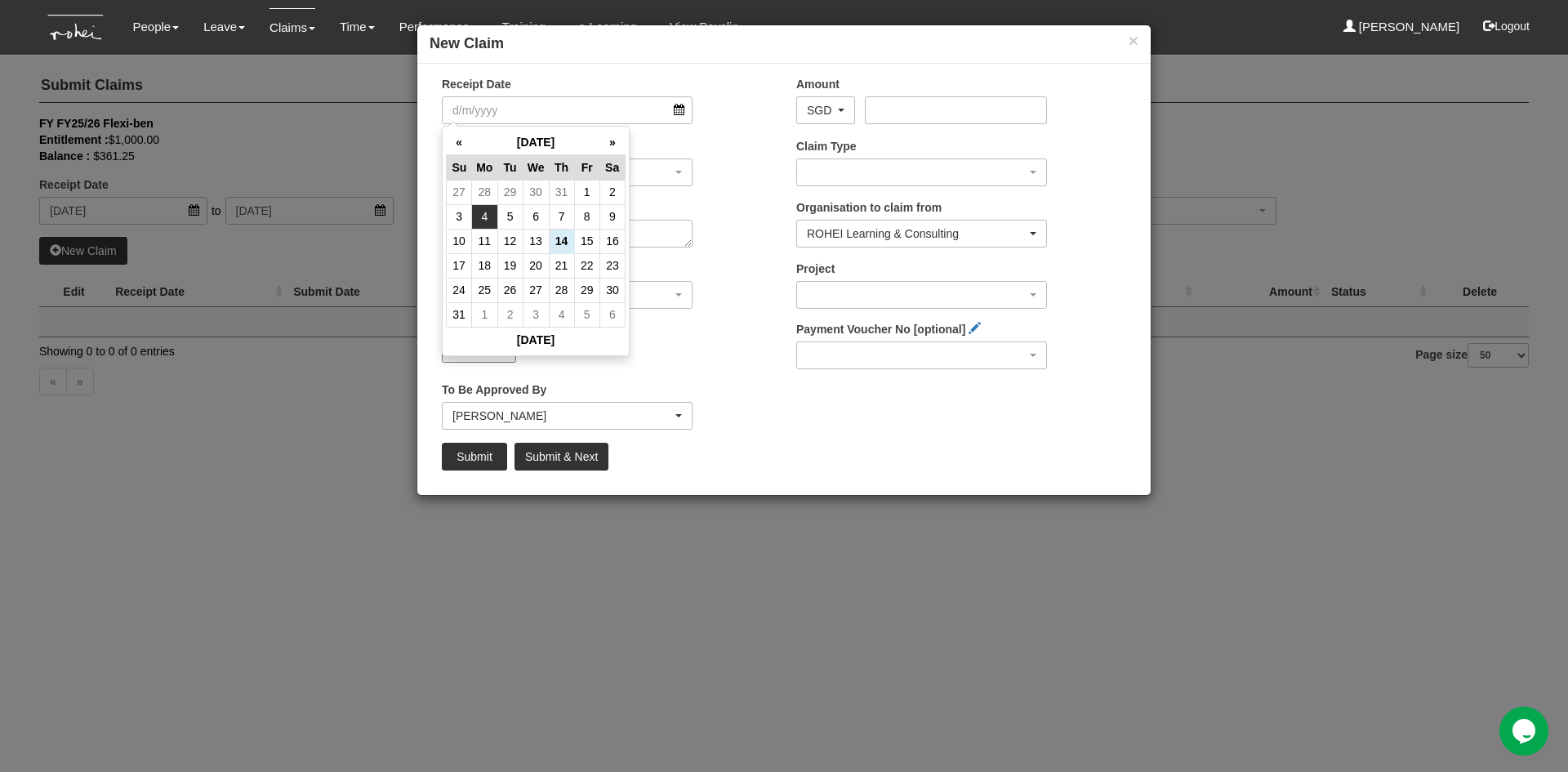
click at [479, 222] on td "4" at bounding box center [484, 216] width 25 height 25
type input "[DATE]"
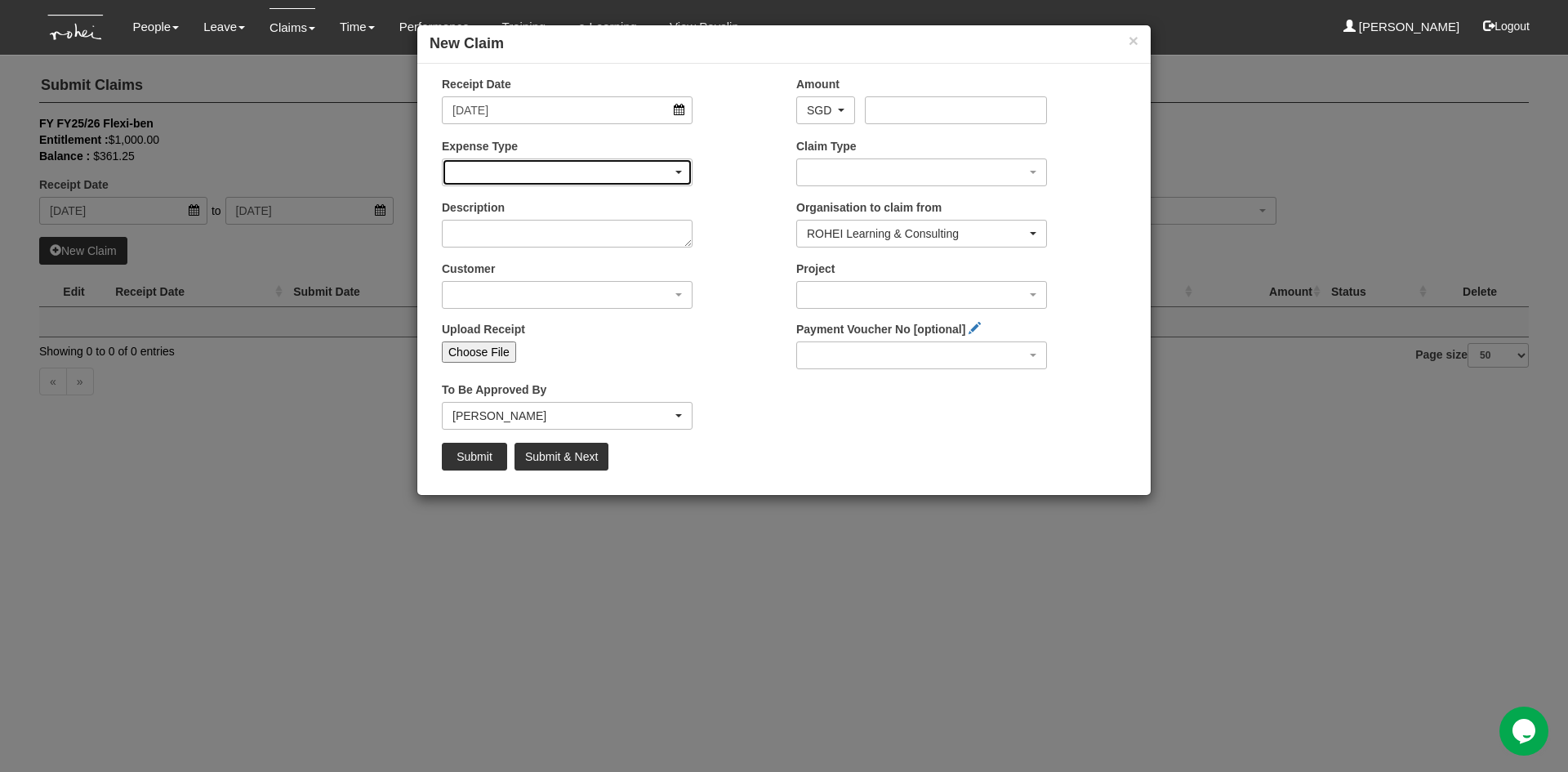
click at [675, 168] on div "button" at bounding box center [567, 173] width 249 height 26
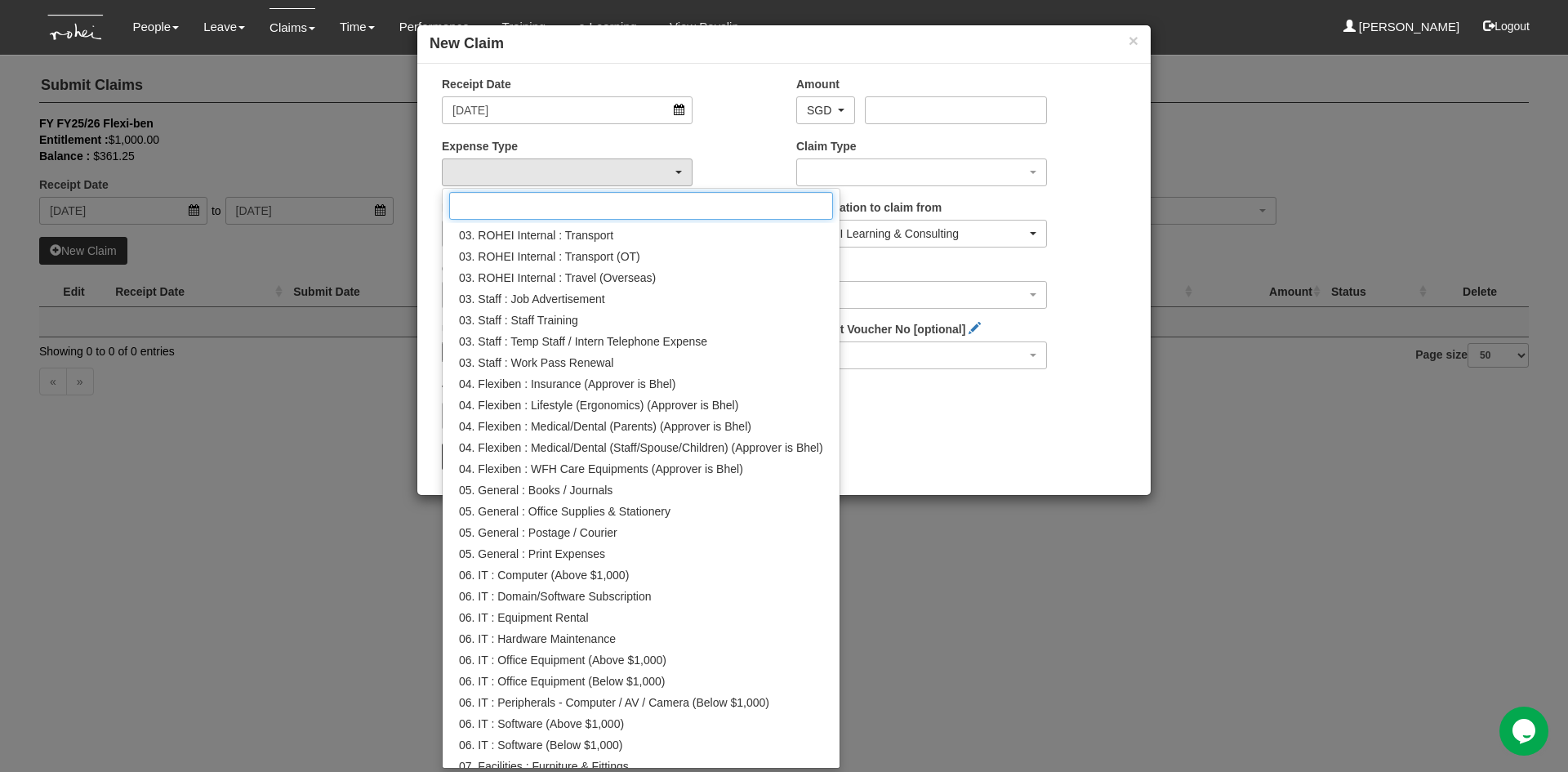
scroll to position [327, 0]
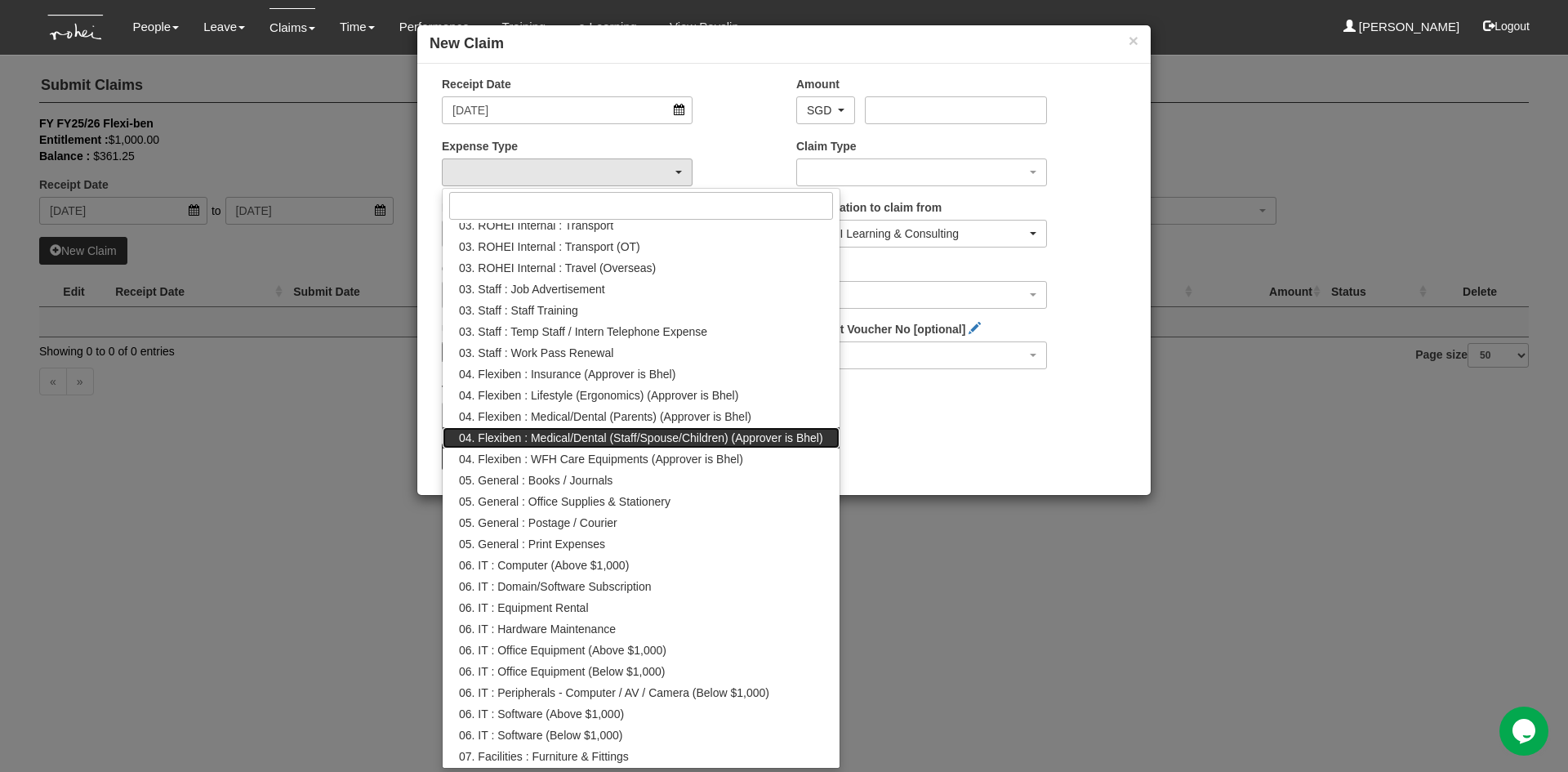
click at [592, 446] on link "04. Flexiben : Medical/Dental (Staff/Spouse/Children) (Approver is Bhel)" at bounding box center [640, 438] width 397 height 21
select select "146"
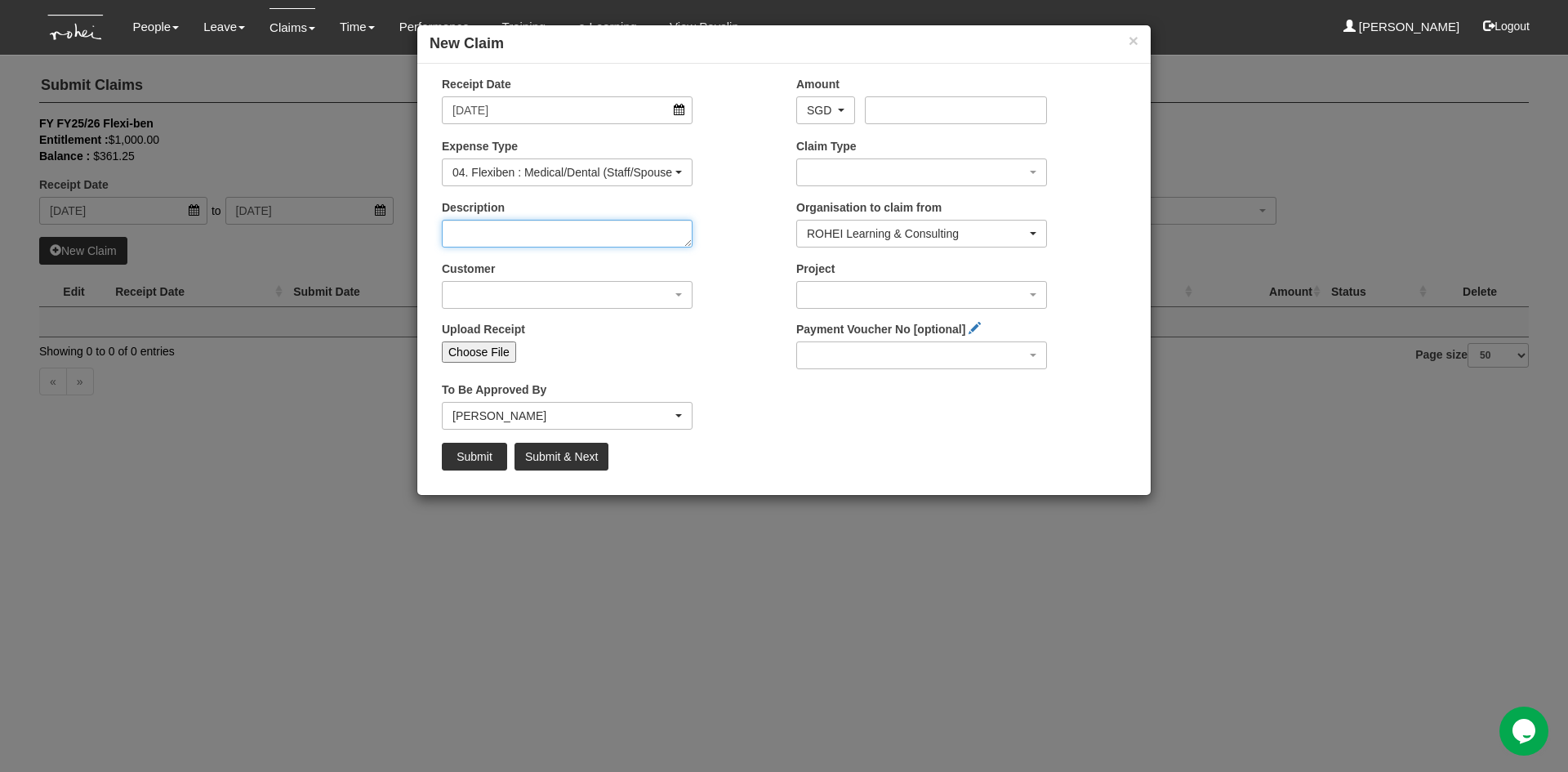
click at [573, 240] on textarea "Description" at bounding box center [567, 234] width 251 height 28
type textarea "M"
type textarea "Medical consultation"
click at [672, 292] on div "button" at bounding box center [567, 295] width 249 height 26
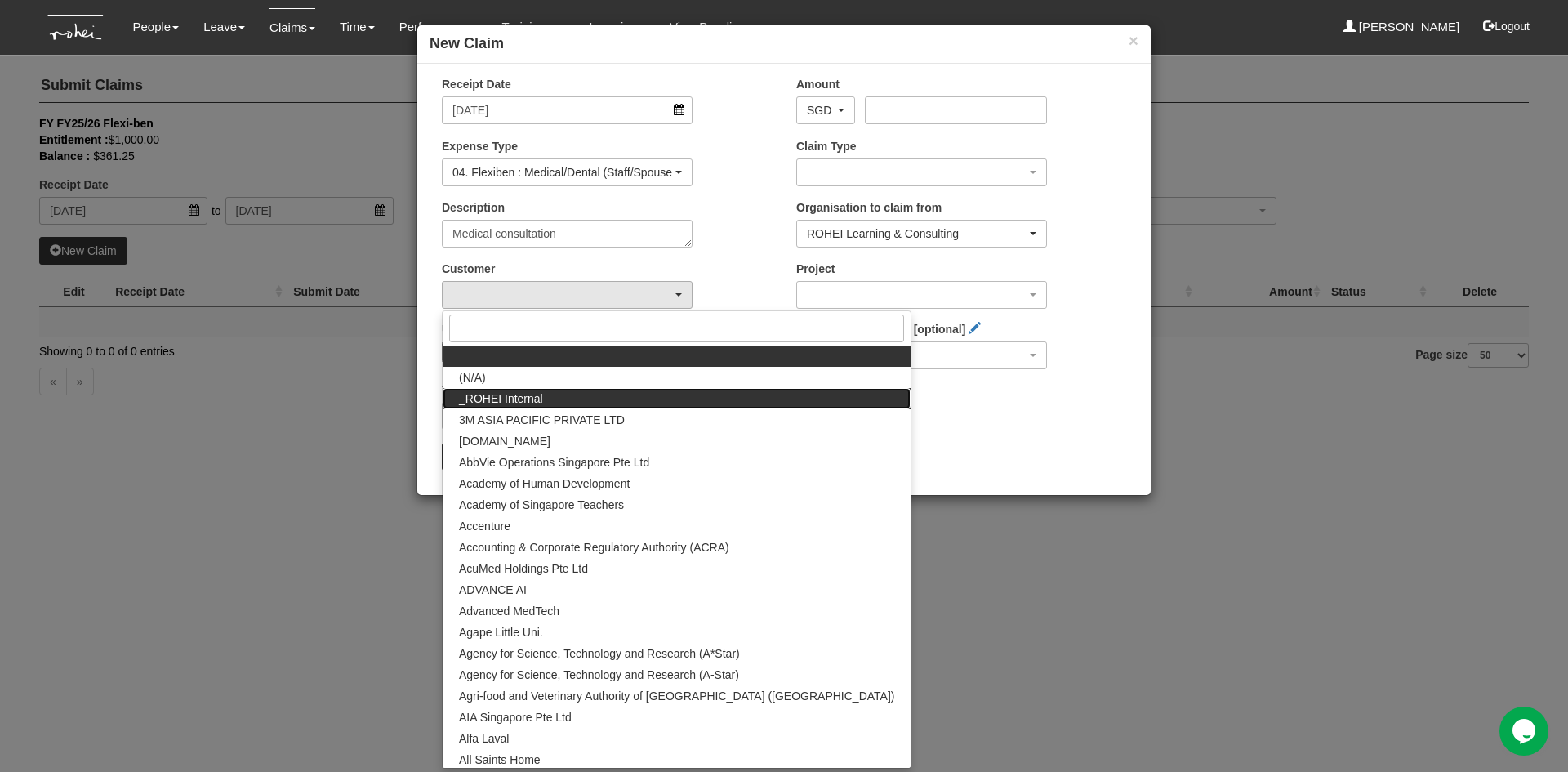
click at [602, 391] on link "_ROHEI Internal" at bounding box center [676, 399] width 468 height 21
select select "397"
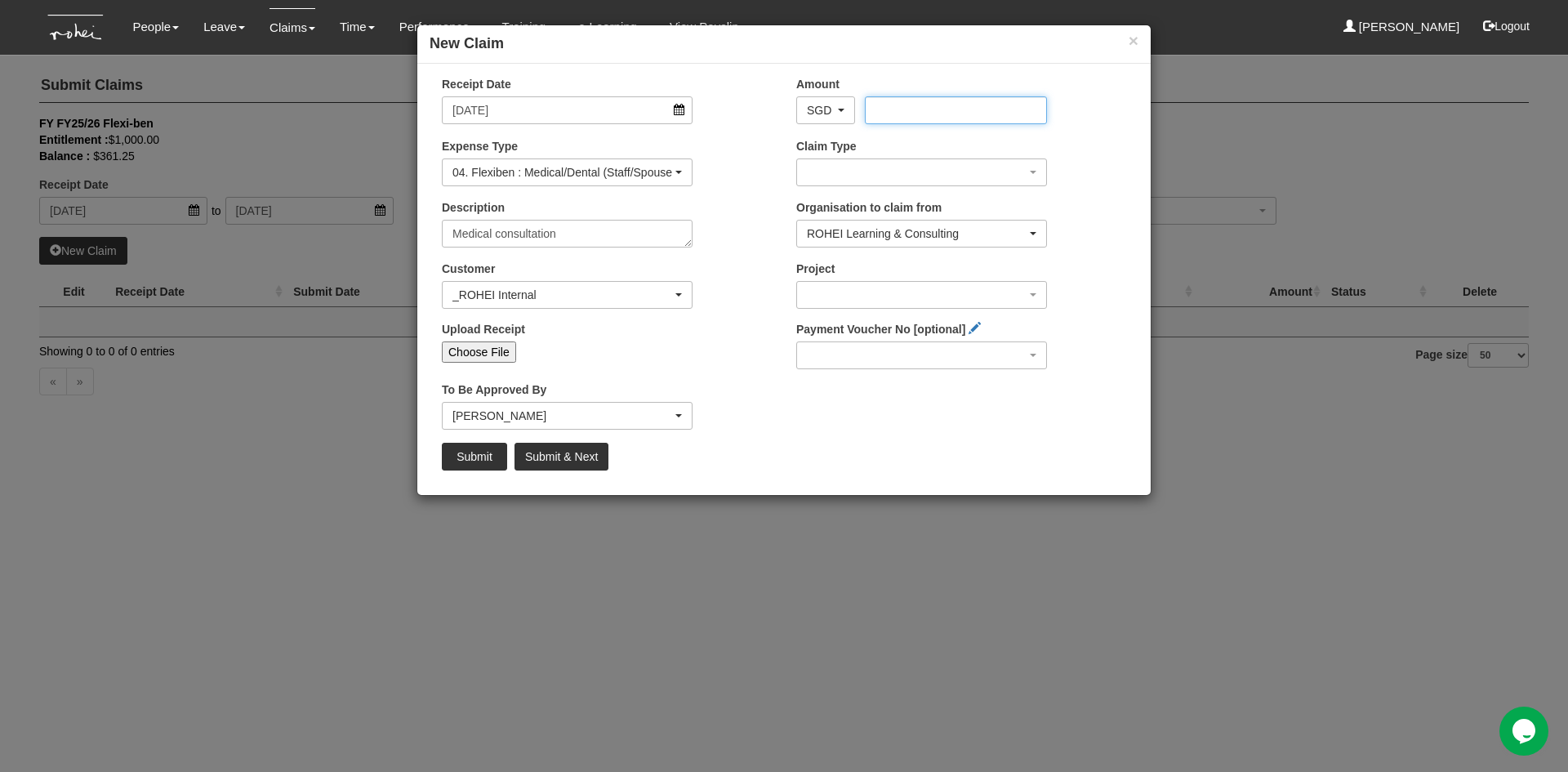
click at [903, 111] on input "Amount" at bounding box center [956, 110] width 181 height 28
type input "172"
click at [1100, 145] on div "Claim Type (01) Personal Reimbursement (02) Advance Disbursement (03) [PERSON_N…" at bounding box center [961, 168] width 355 height 60
click at [1035, 171] on span "button" at bounding box center [1033, 173] width 6 height 4
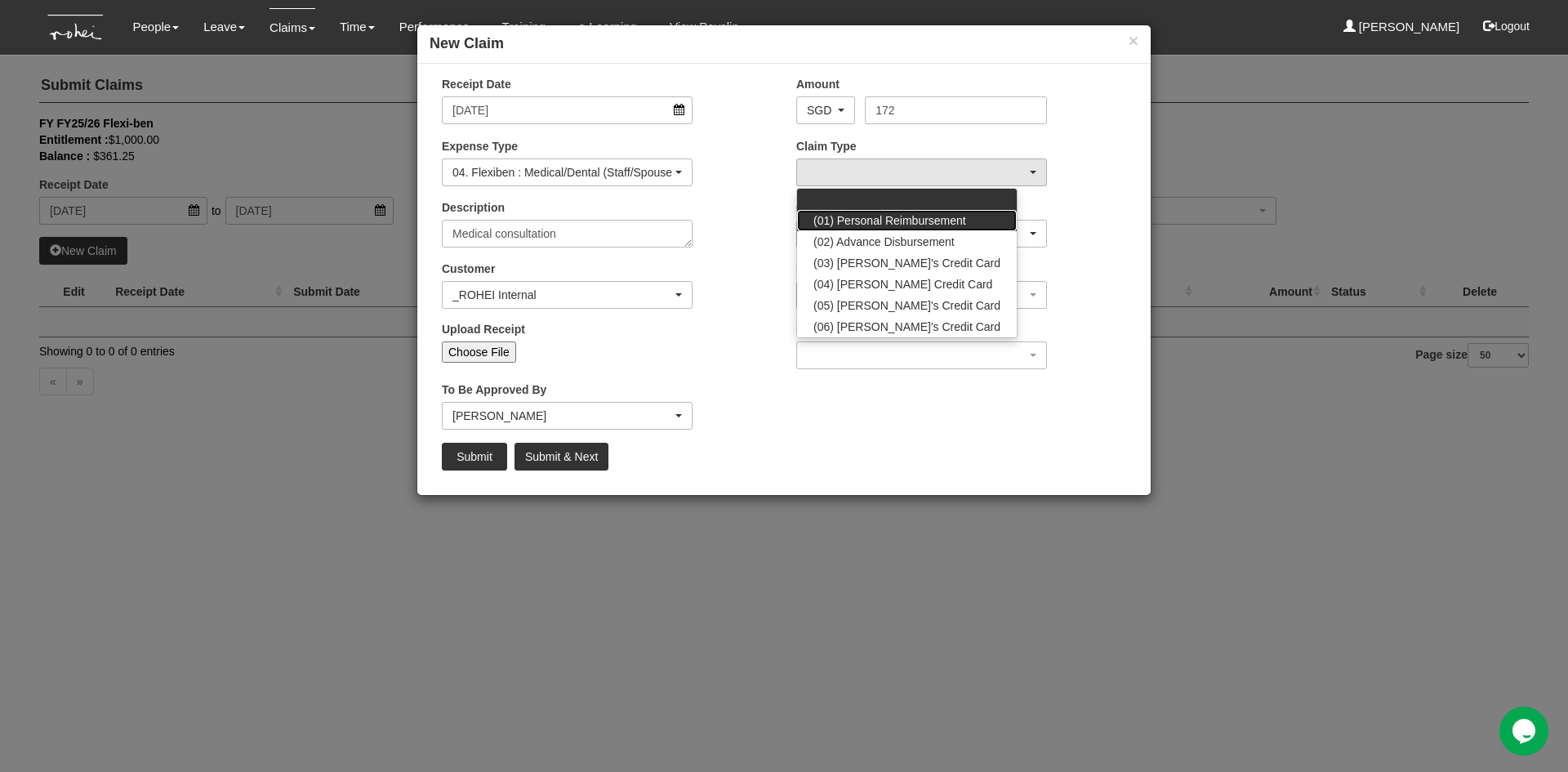
click at [954, 219] on span "(01) Personal Reimbursement" at bounding box center [890, 220] width 152 height 17
select select "14"
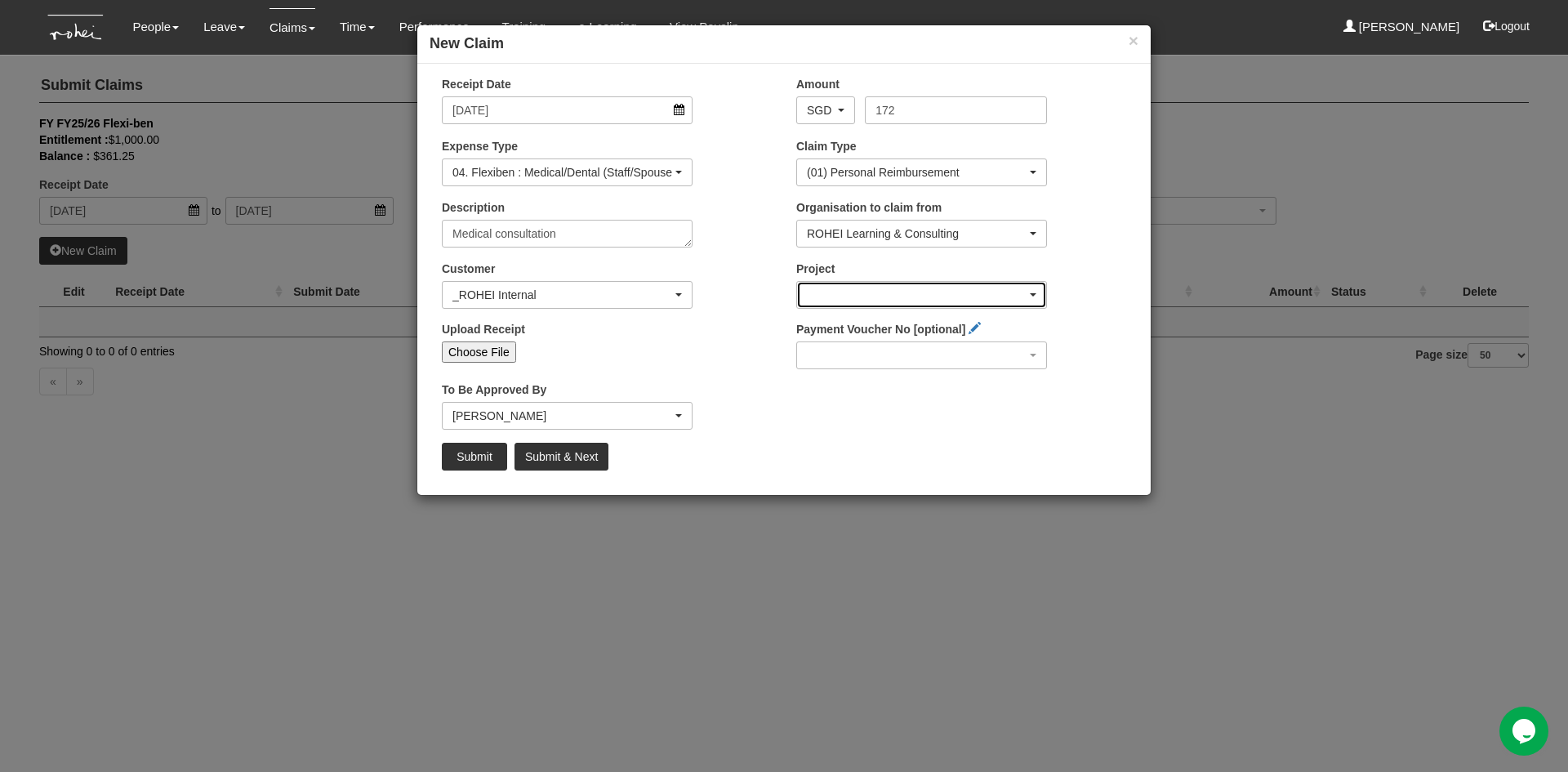
click at [1027, 294] on div "button" at bounding box center [922, 295] width 249 height 26
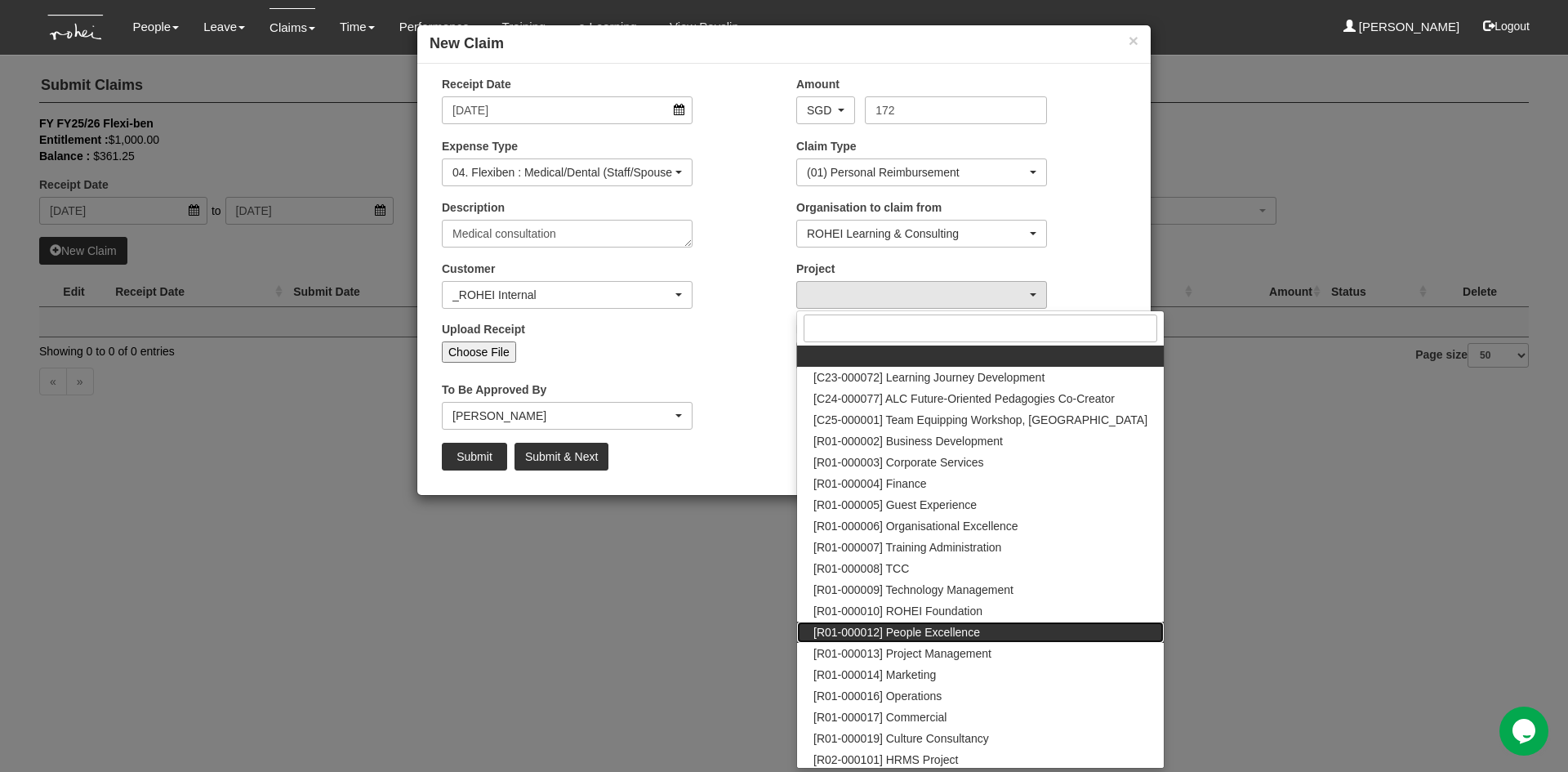
click at [933, 641] on link "[R01-000012] People Excellence" at bounding box center [980, 633] width 367 height 21
select select "1221"
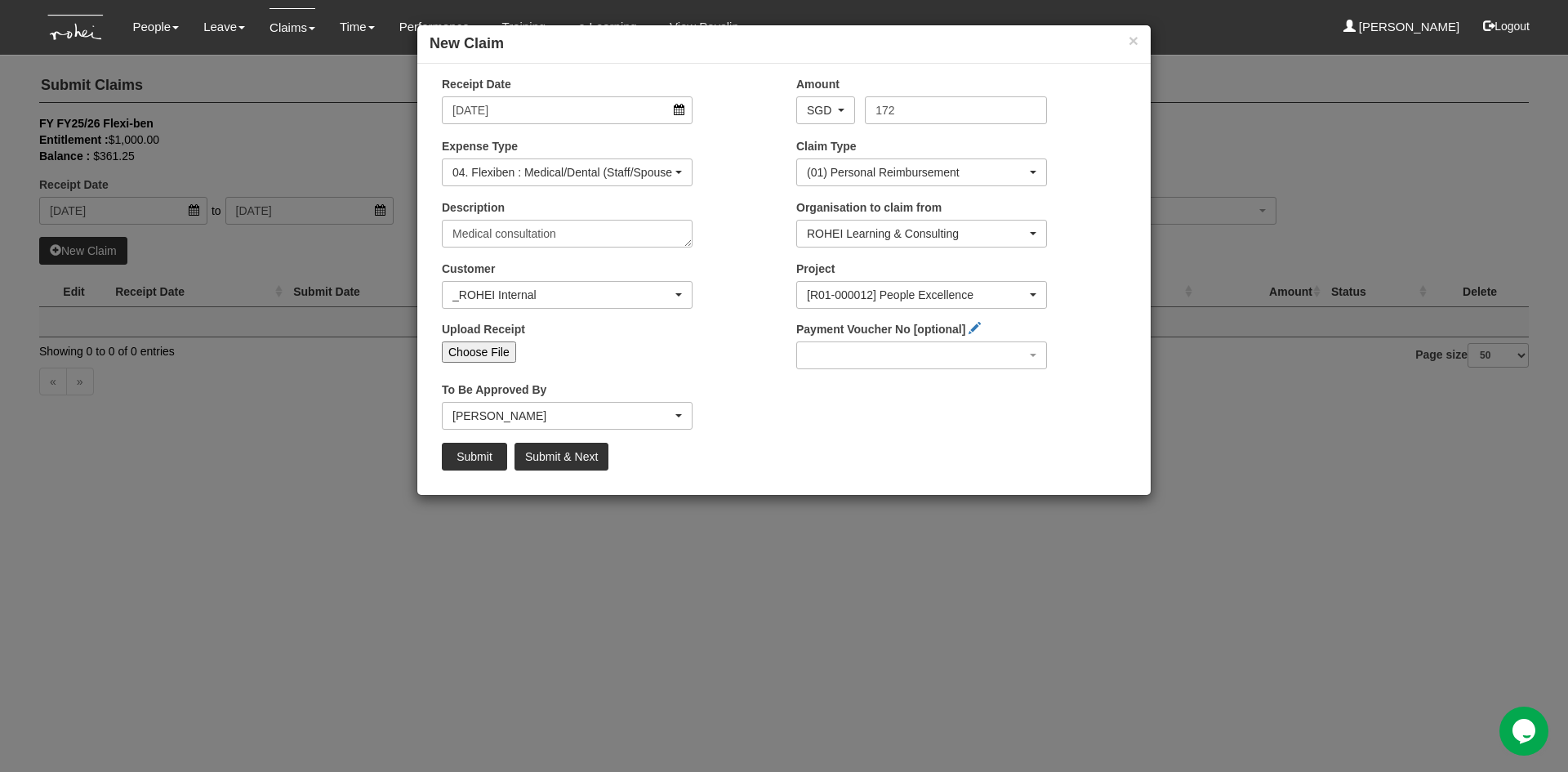
click at [1101, 343] on div "Payment Voucher No [optional] PV2500636 (new) PV2500635 PV2500634 PV2500633 PV2…" at bounding box center [961, 351] width 355 height 60
click at [479, 352] on input "Choose File" at bounding box center [478, 352] width 74 height 21
type input "C:\fakepath\Chua&Partners_[DATE].pdf"
type input "Choose Another File"
drag, startPoint x: 911, startPoint y: 48, endPoint x: 954, endPoint y: 31, distance: 46.2
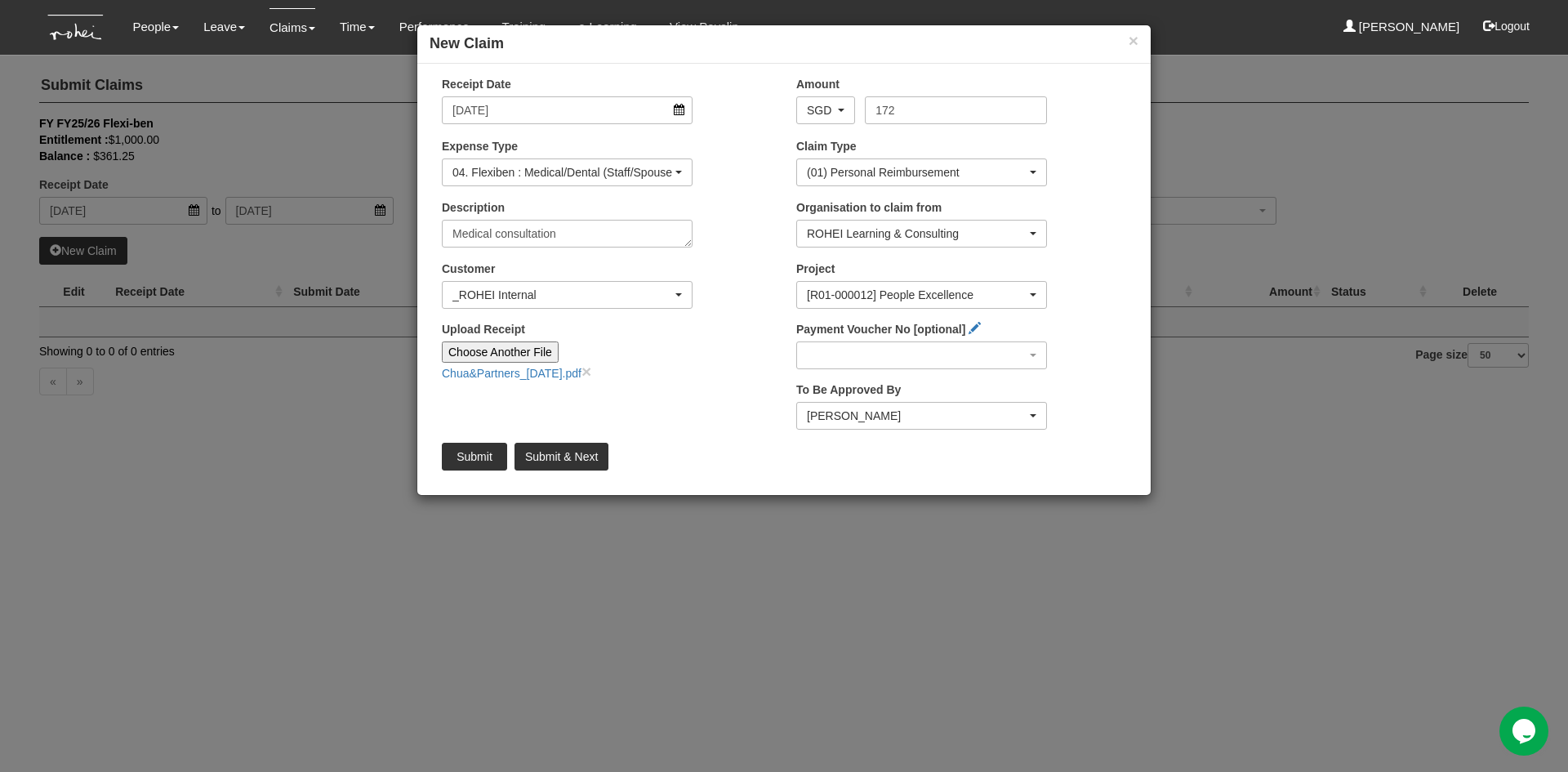
click at [954, 31] on div "× New Claim" at bounding box center [784, 45] width 733 height 39
click at [484, 461] on input "Submit" at bounding box center [474, 457] width 66 height 28
select select "50"
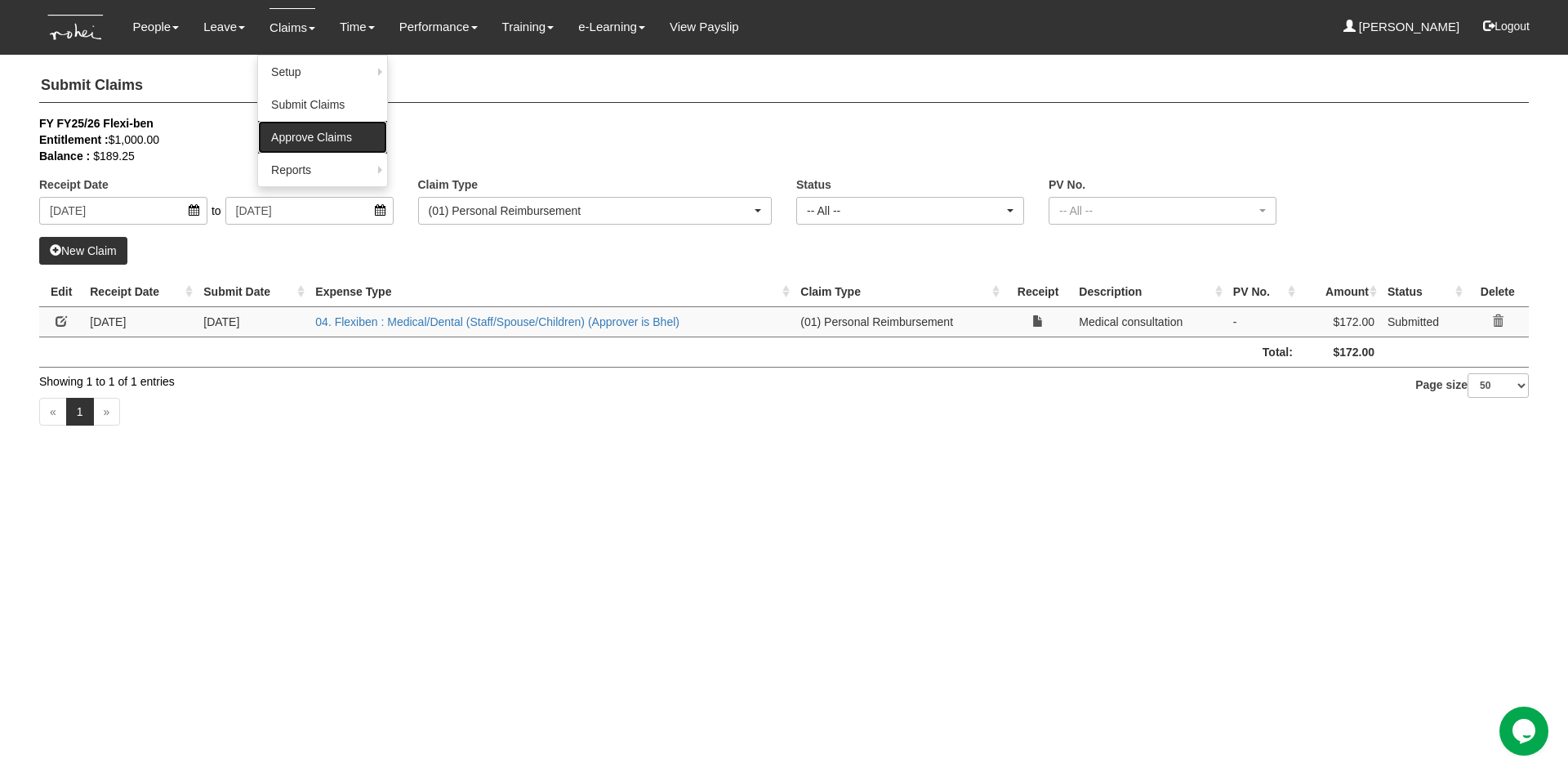
click at [288, 139] on link "Approve Claims" at bounding box center [322, 137] width 129 height 32
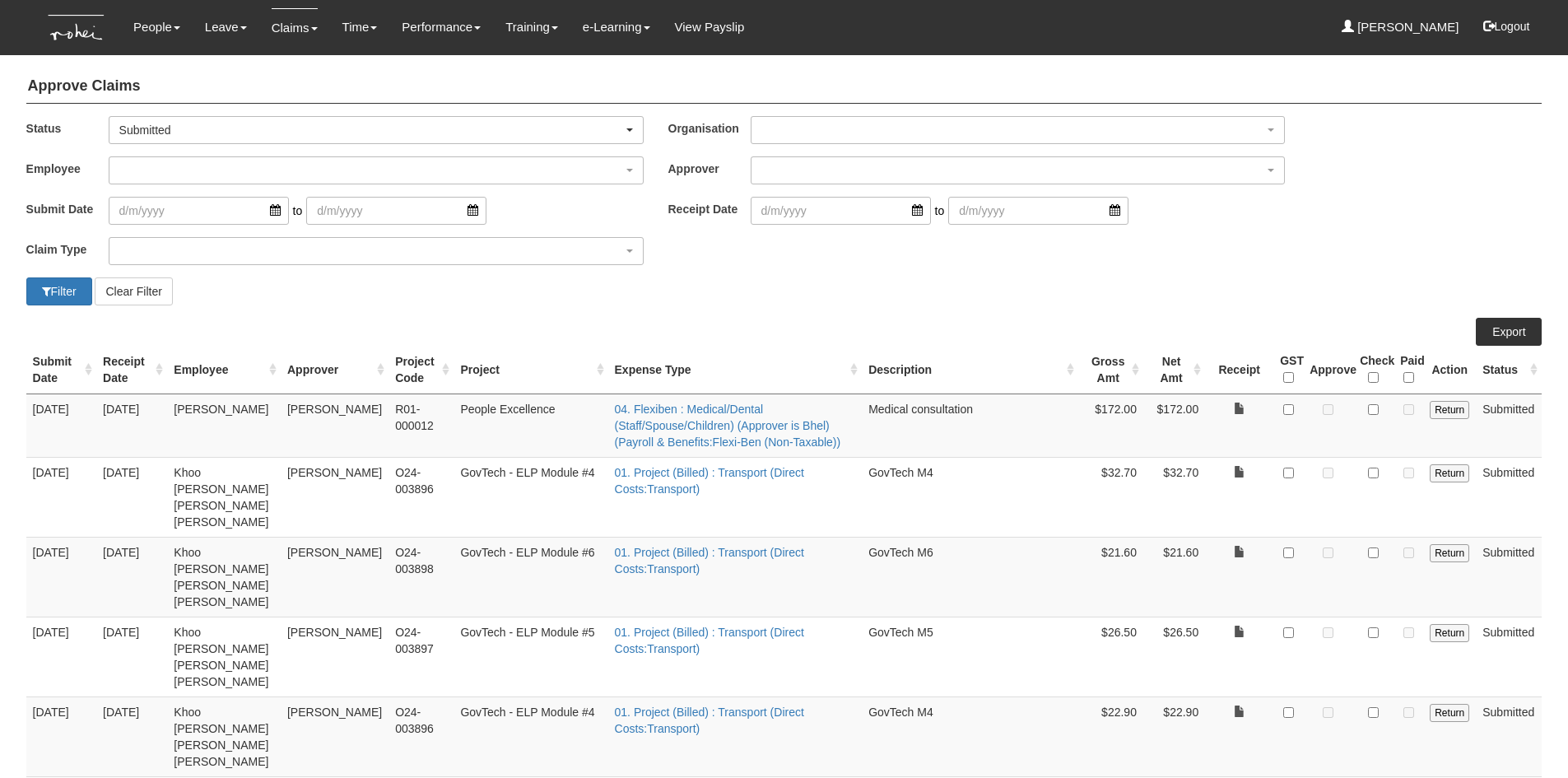
select select "50"
click at [286, 168] on link "Reports" at bounding box center [325, 170] width 130 height 33
click at [289, 106] on link "Submit Claims" at bounding box center [325, 105] width 130 height 33
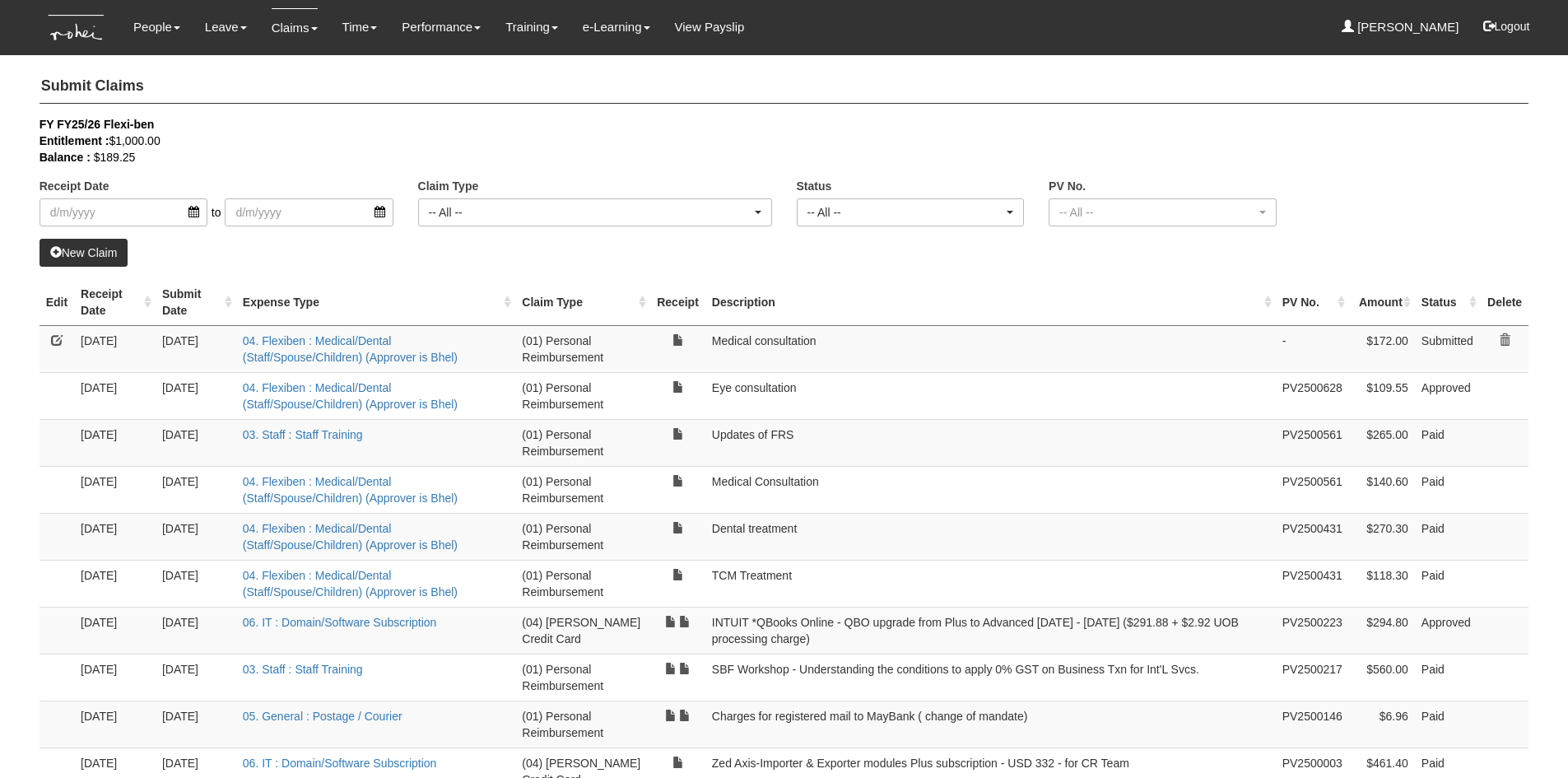
select select "50"
